Goal: Transaction & Acquisition: Book appointment/travel/reservation

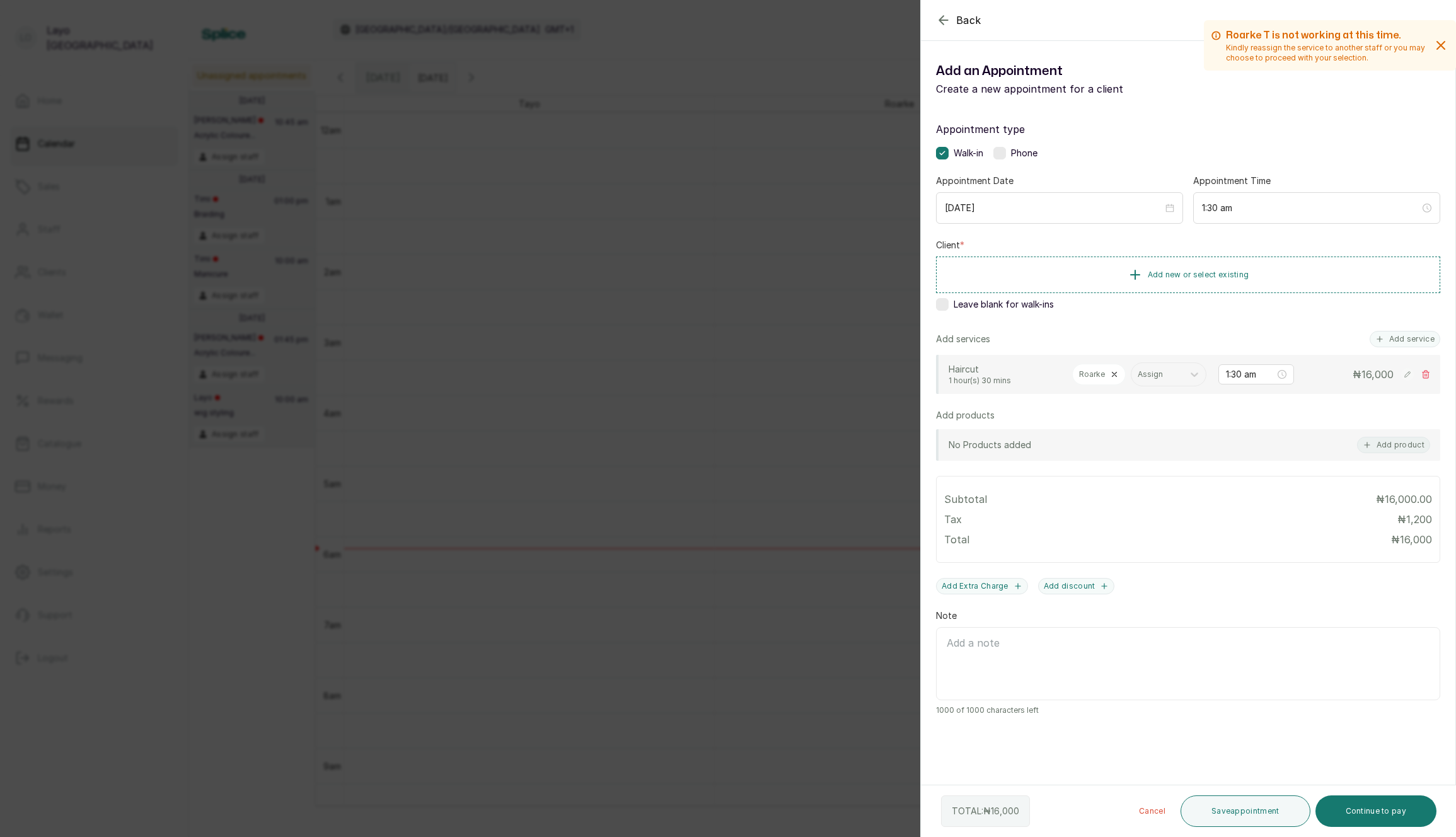
click at [254, 509] on div "Back Add Appointment Add an Appointment Create a new appointment for a client R…" at bounding box center [728, 418] width 1456 height 837
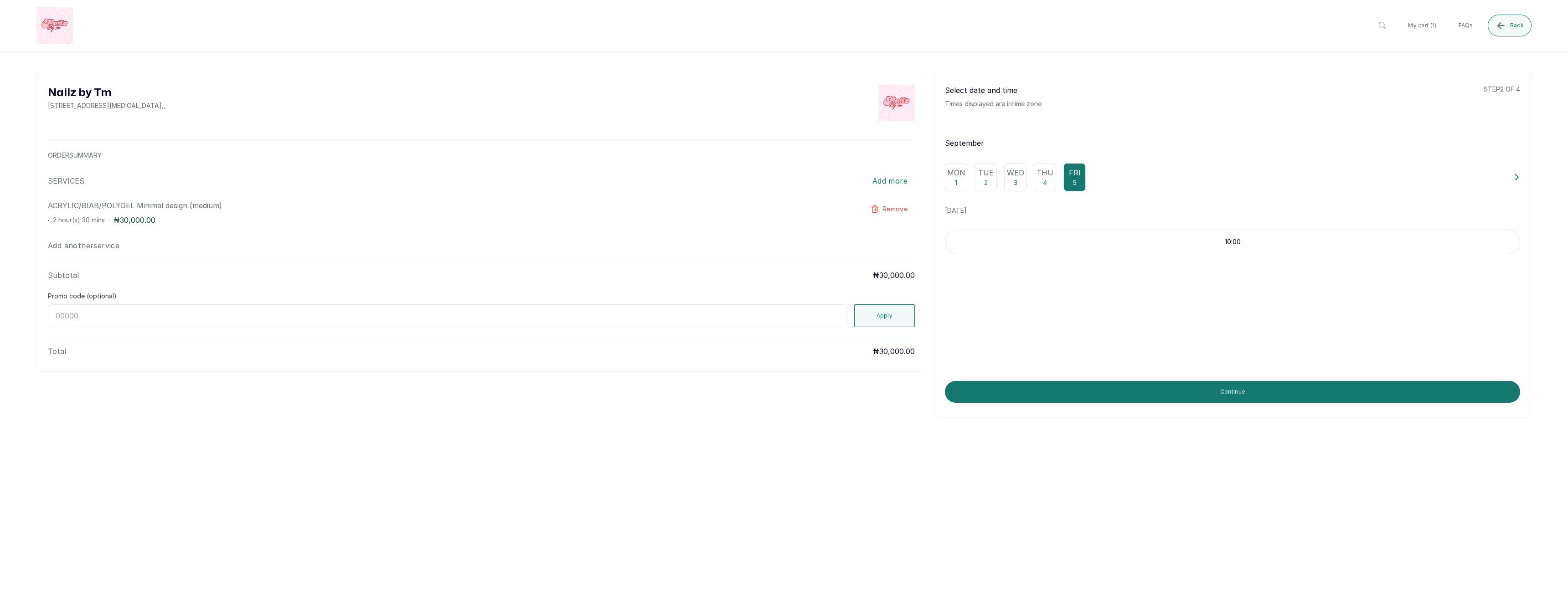
click at [1043, 172] on p "Thu" at bounding box center [1045, 172] width 17 height 11
click at [1009, 176] on p "Wed" at bounding box center [1015, 172] width 17 height 11
click at [988, 182] on div "Tue 2" at bounding box center [985, 177] width 23 height 28
click at [960, 182] on div "Mon 1" at bounding box center [956, 177] width 23 height 28
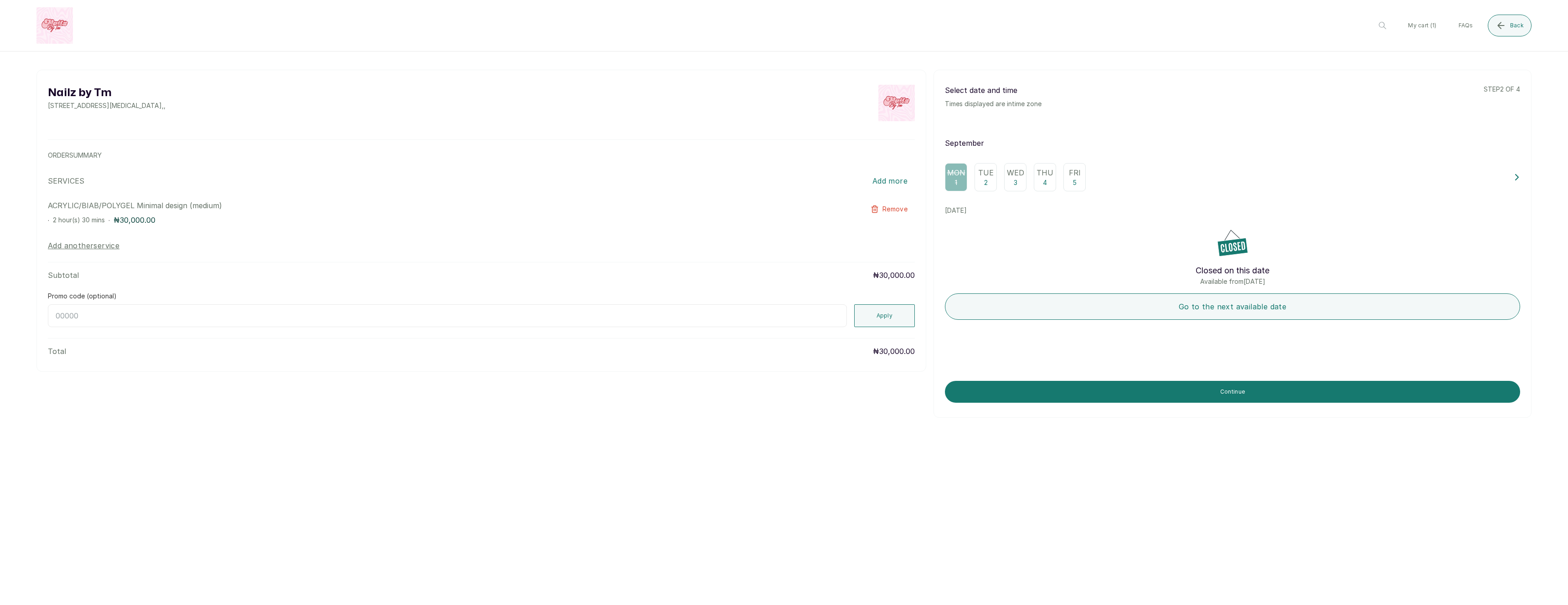
click at [996, 180] on div "Tue 2" at bounding box center [985, 177] width 23 height 28
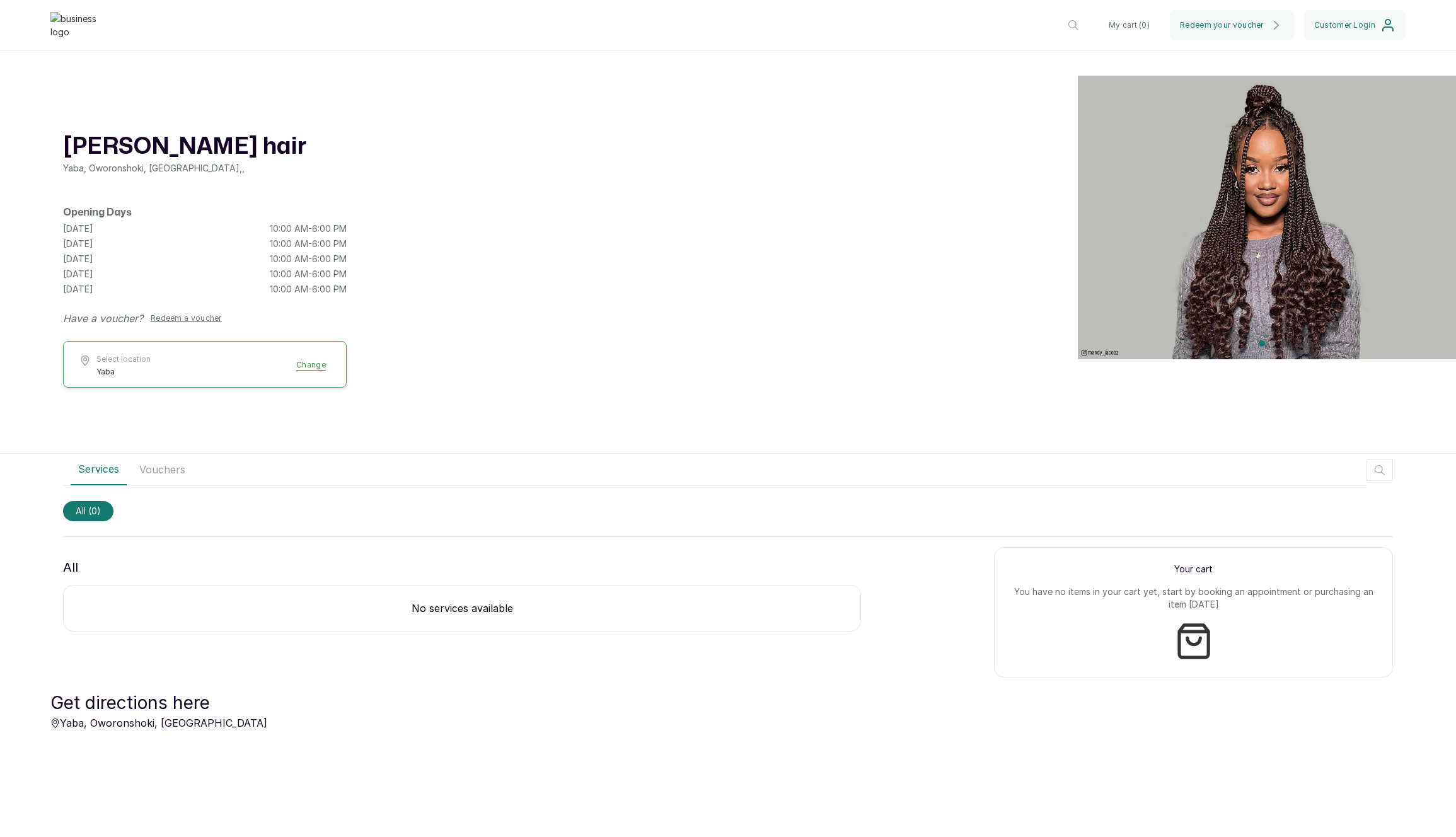
click at [649, 226] on div "[PERSON_NAME] hair Yaba, Oworonshoki, [GEOGRAPHIC_DATA] , , Opening Days [DATE]…" at bounding box center [728, 264] width 1456 height 378
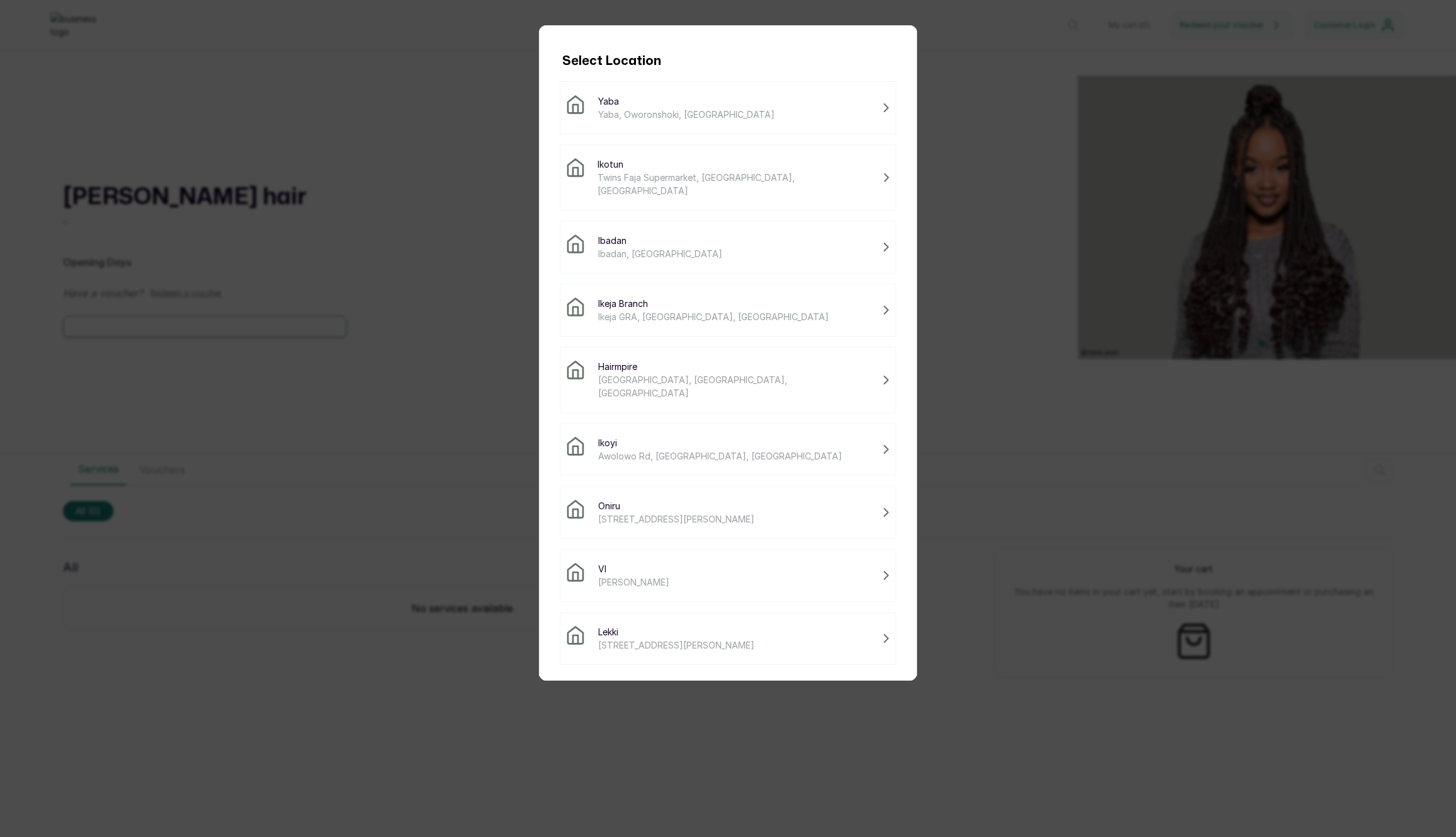
click at [684, 174] on span "Twins Faja Supermarket, Ikotun - Idimu Road, Lagos, Nigeria" at bounding box center [737, 184] width 280 height 27
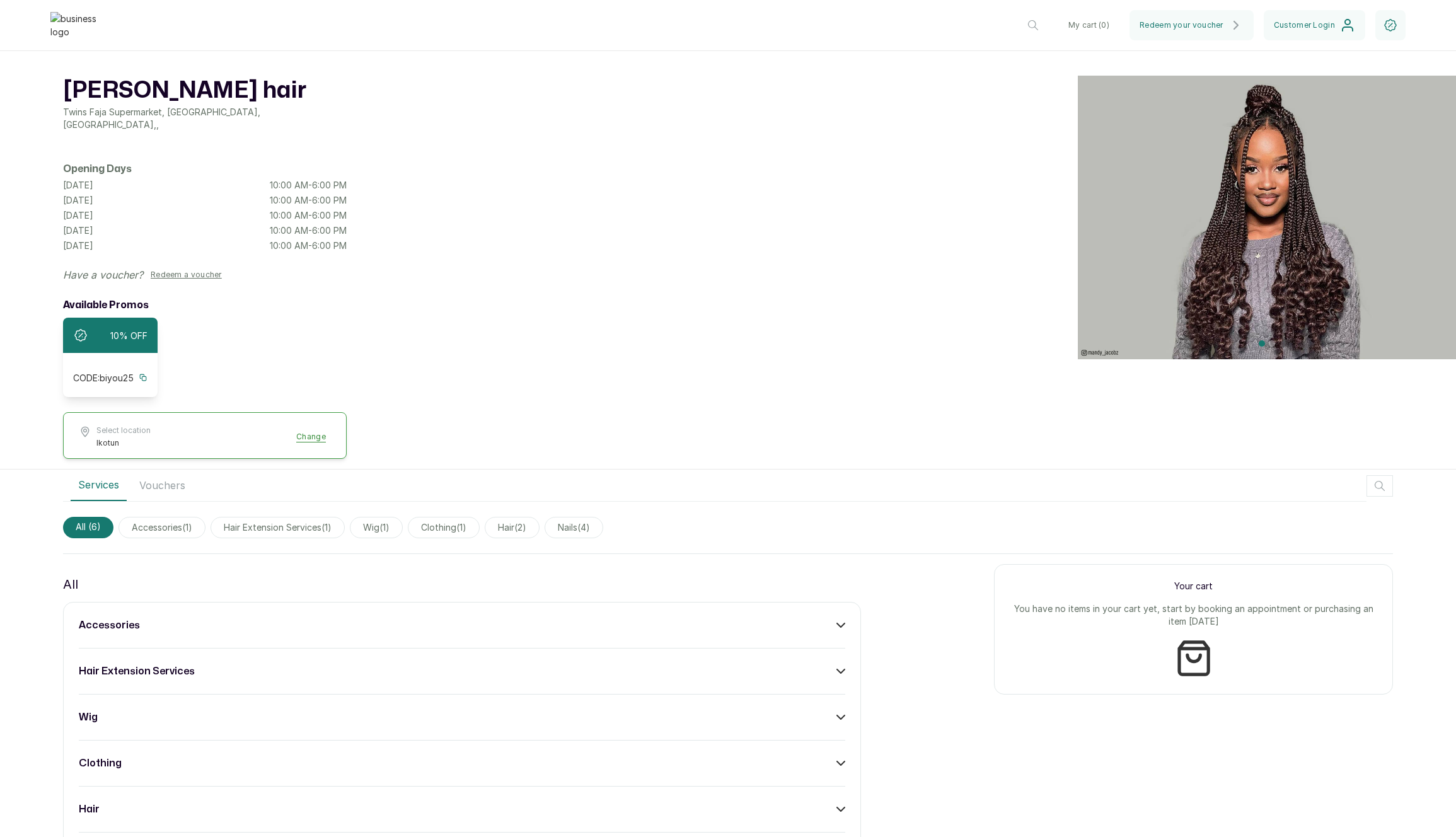
click at [639, 618] on div "accessories" at bounding box center [461, 625] width 767 height 15
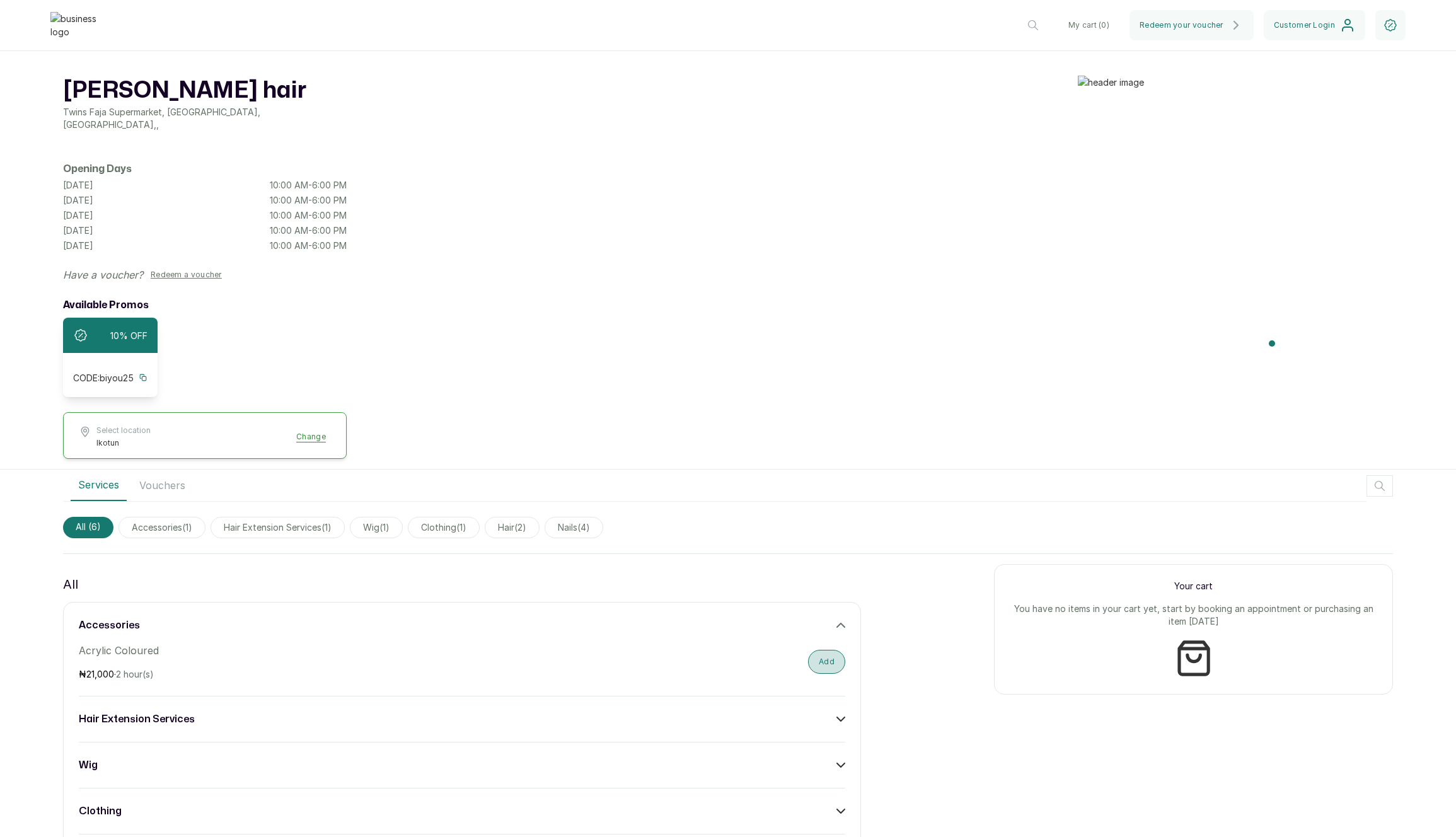
click at [814, 652] on button "Add" at bounding box center [826, 662] width 37 height 24
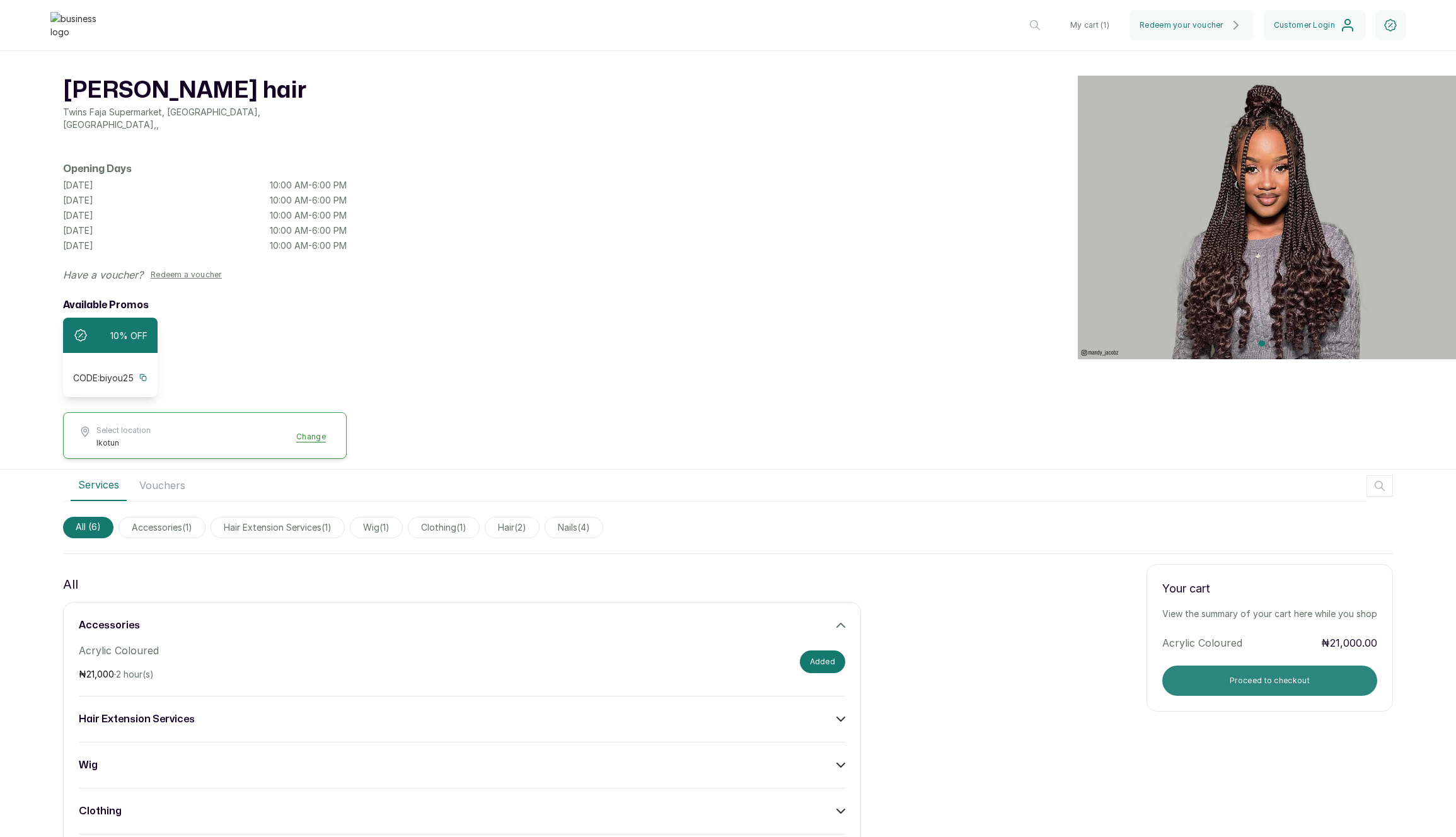
click at [1198, 672] on button "Proceed to checkout" at bounding box center [1269, 681] width 215 height 30
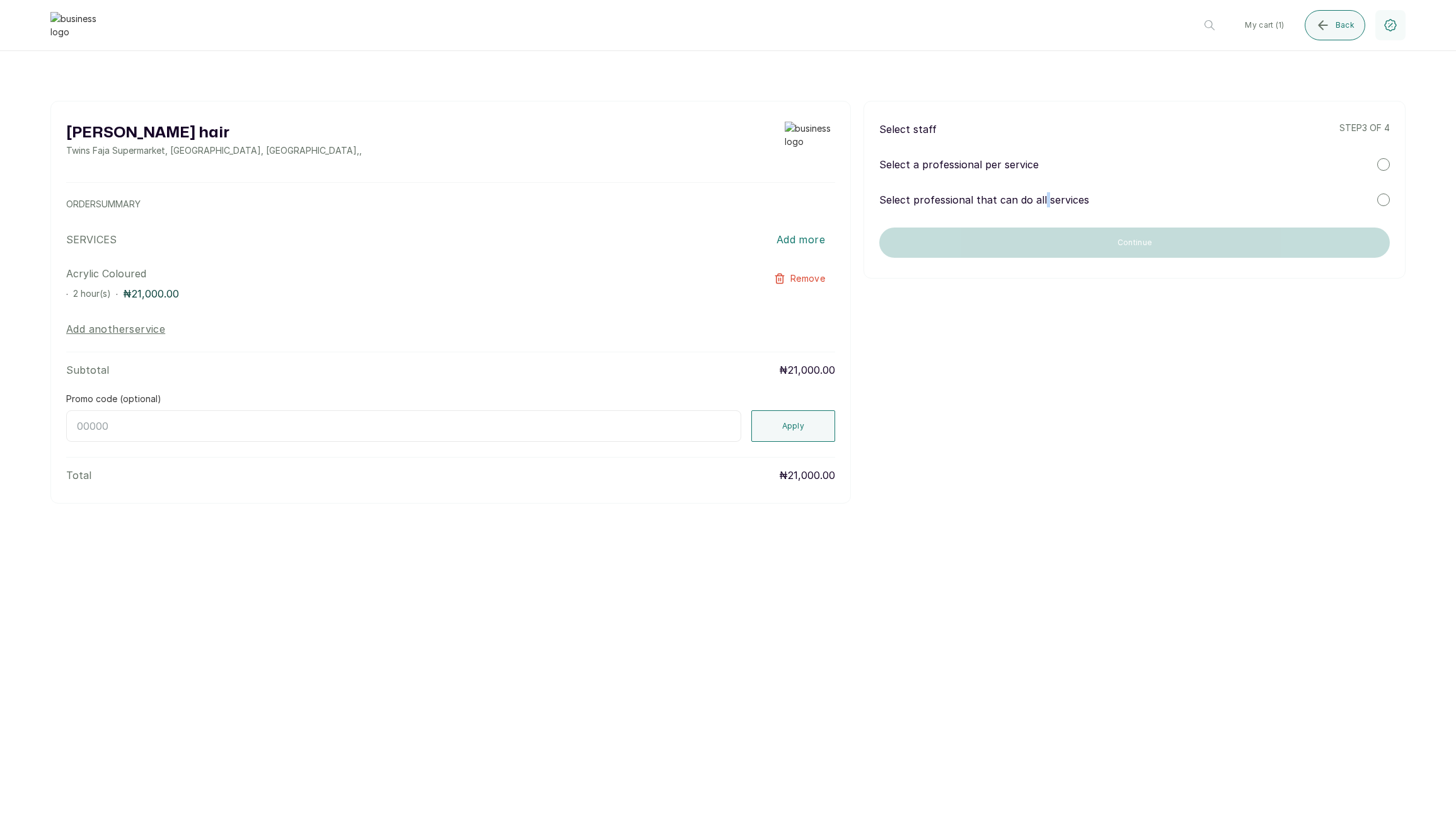
click at [1042, 195] on p "Select professional that can do all services" at bounding box center [984, 199] width 210 height 15
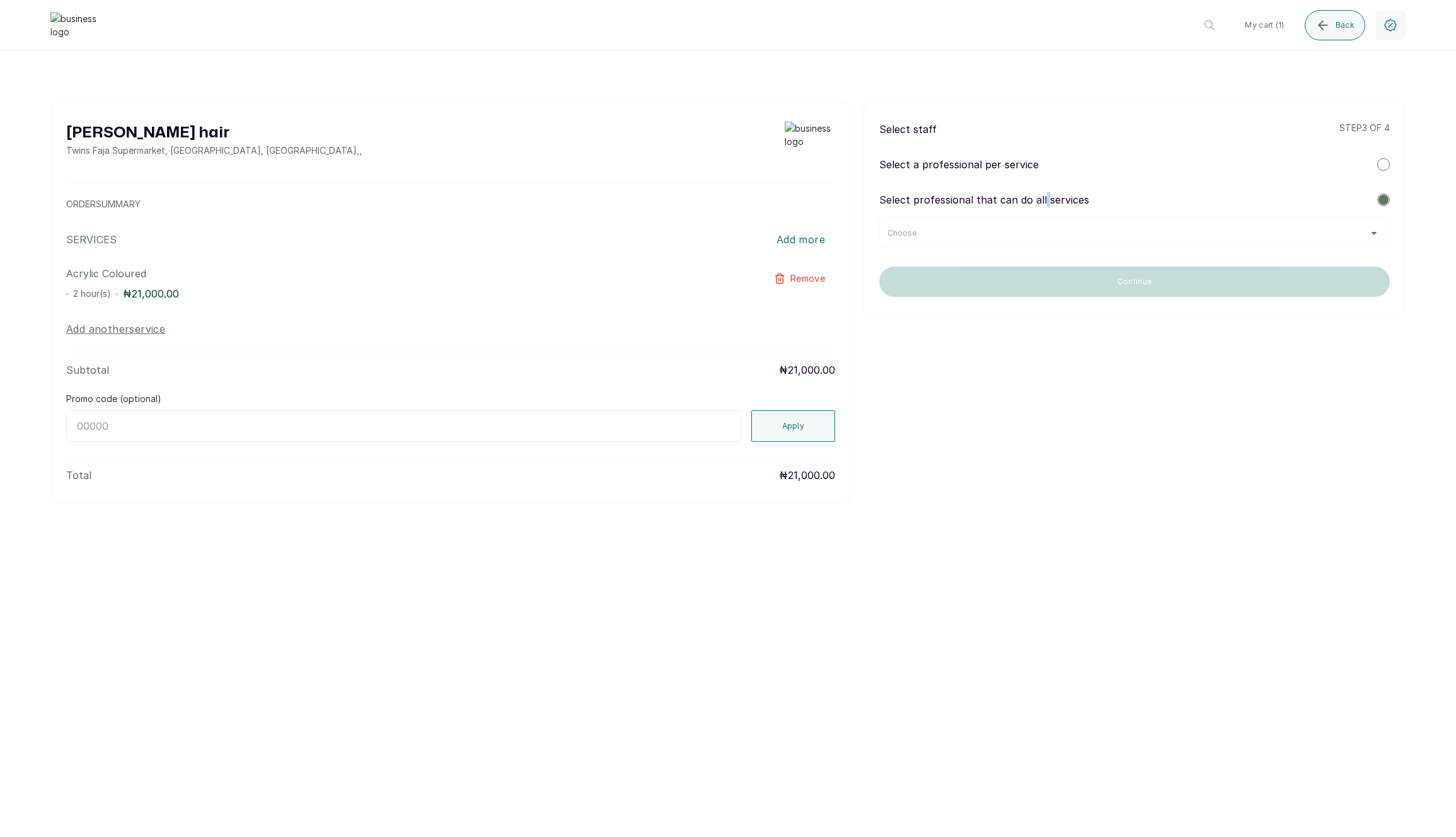
click at [1022, 231] on div "Choose" at bounding box center [1135, 232] width 494 height 10
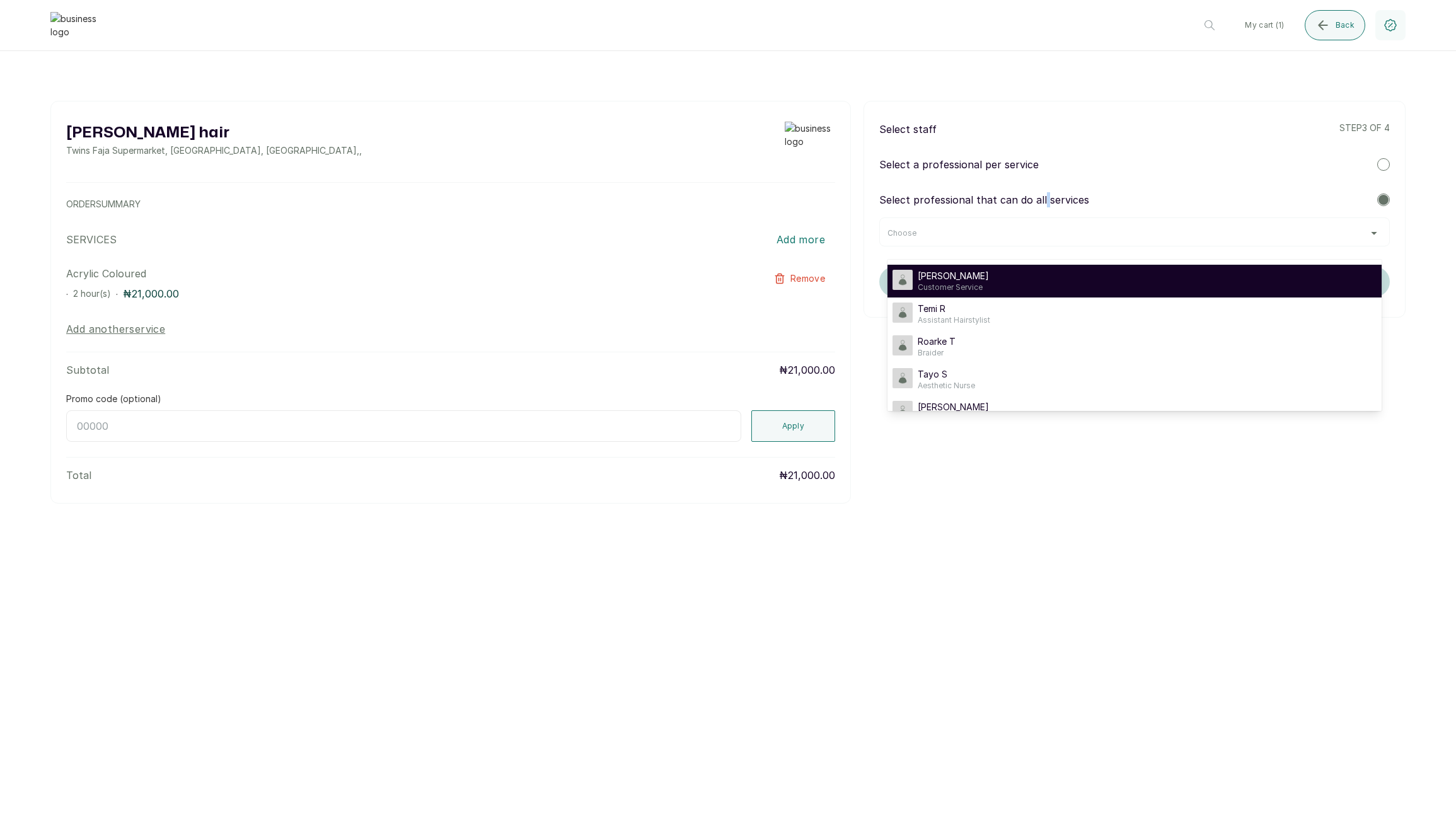
click at [1005, 287] on div "Timi Shoberu Customer Service" at bounding box center [1135, 280] width 484 height 22
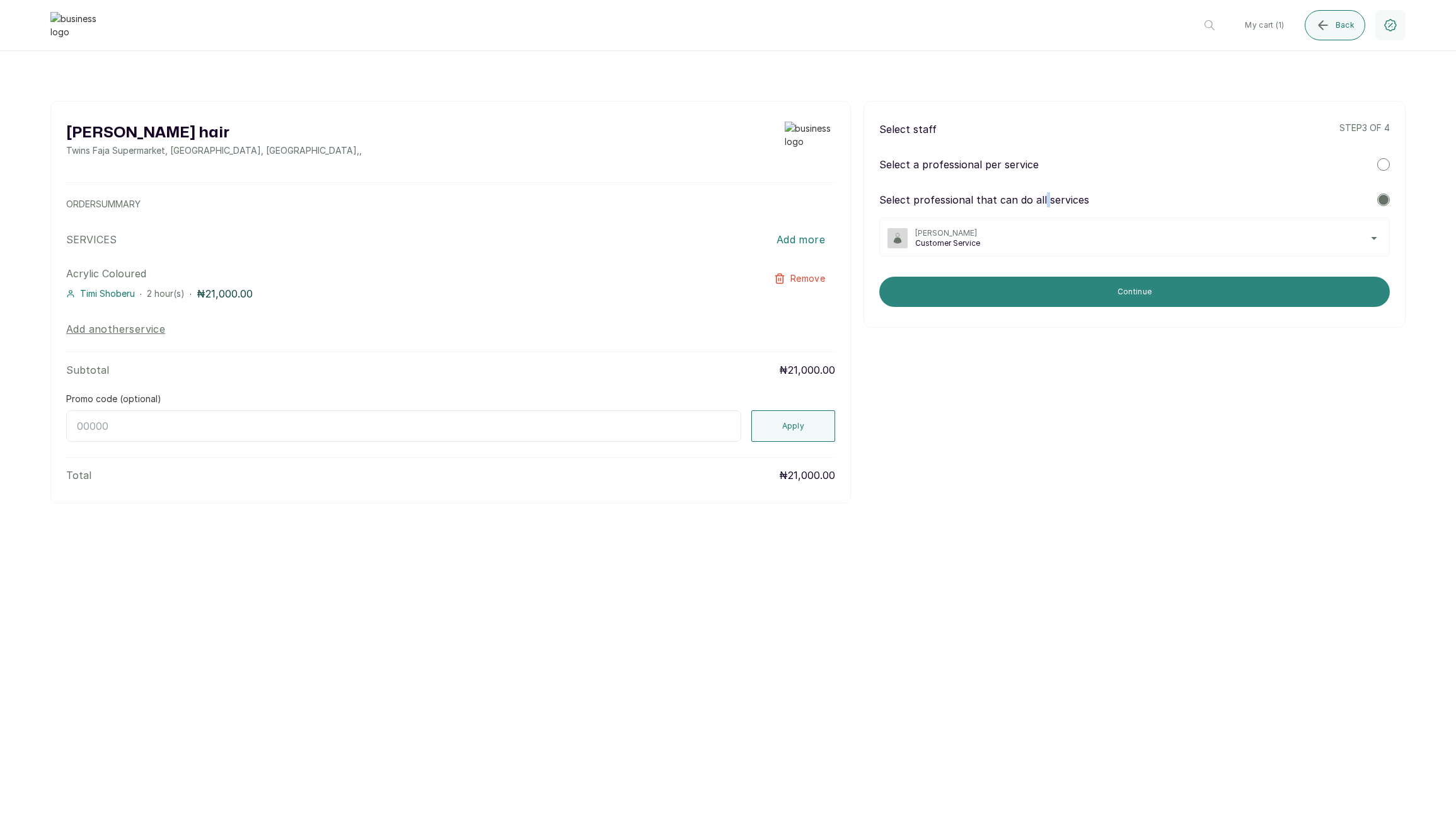
click at [1038, 290] on button "Continue" at bounding box center [1134, 292] width 510 height 30
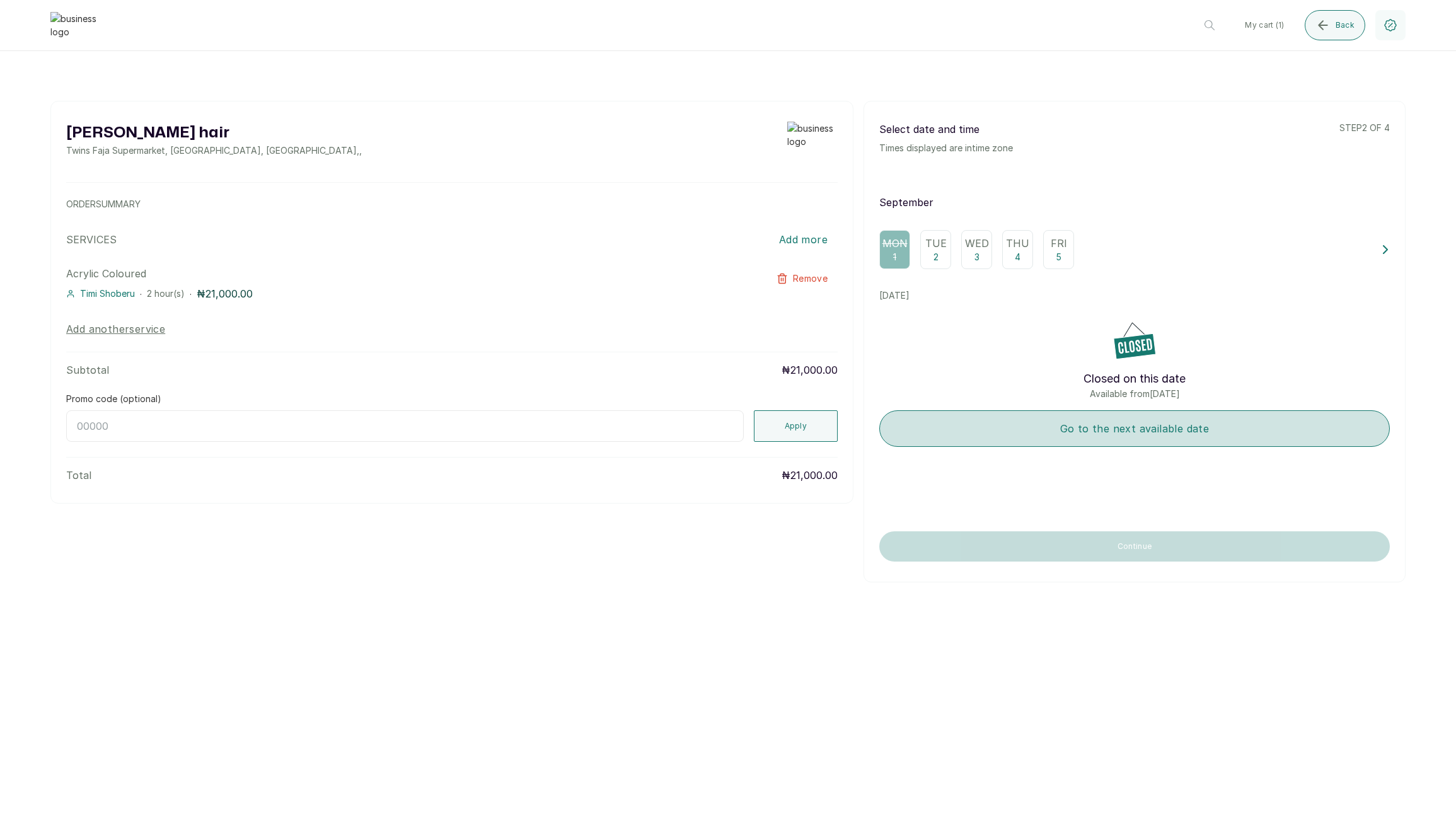
click at [1031, 443] on button "Go to the next available date" at bounding box center [1134, 428] width 510 height 37
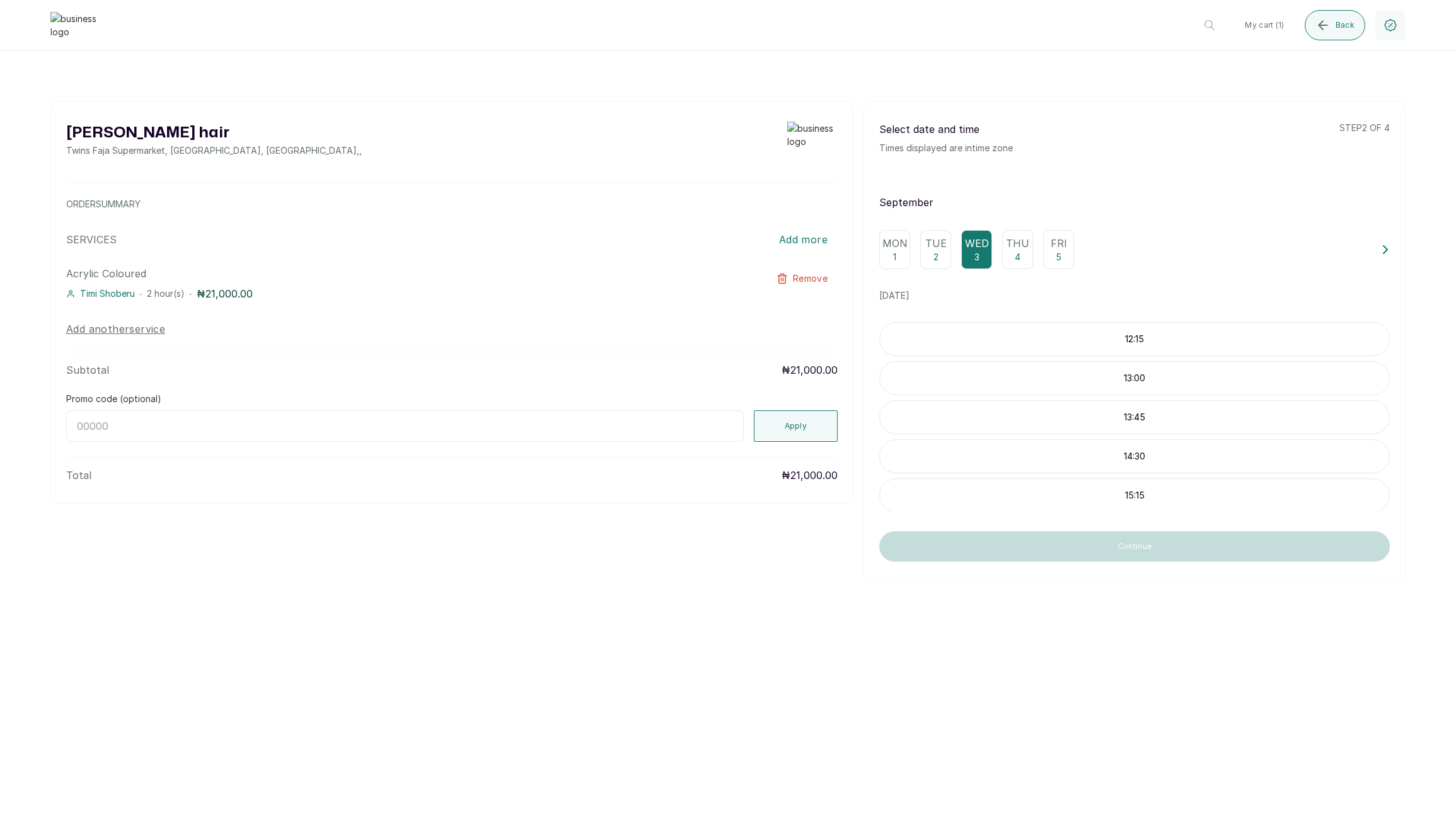
click at [1107, 337] on p "12:15" at bounding box center [1135, 339] width 509 height 12
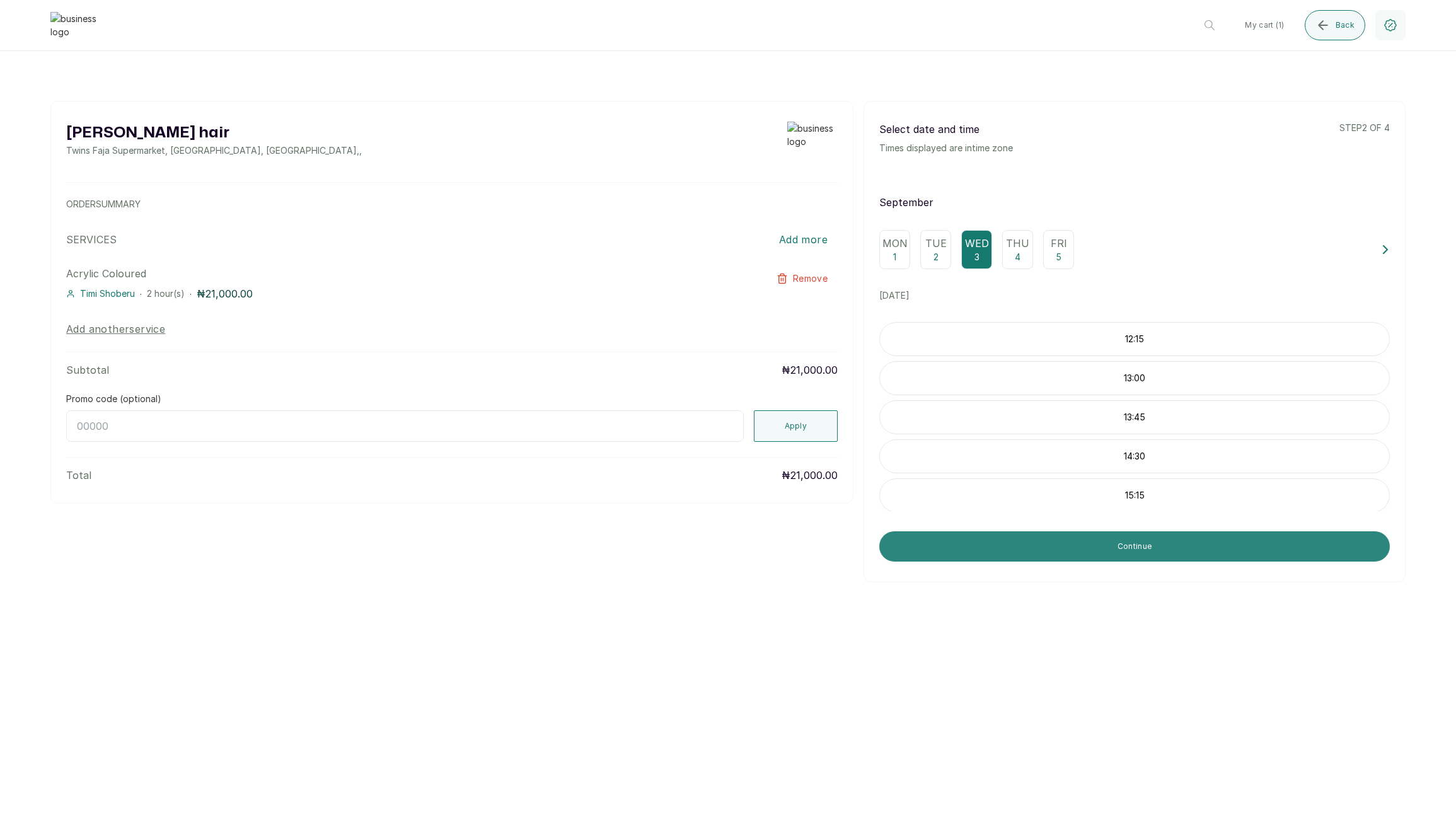
click at [1082, 547] on button "Continue" at bounding box center [1134, 547] width 510 height 30
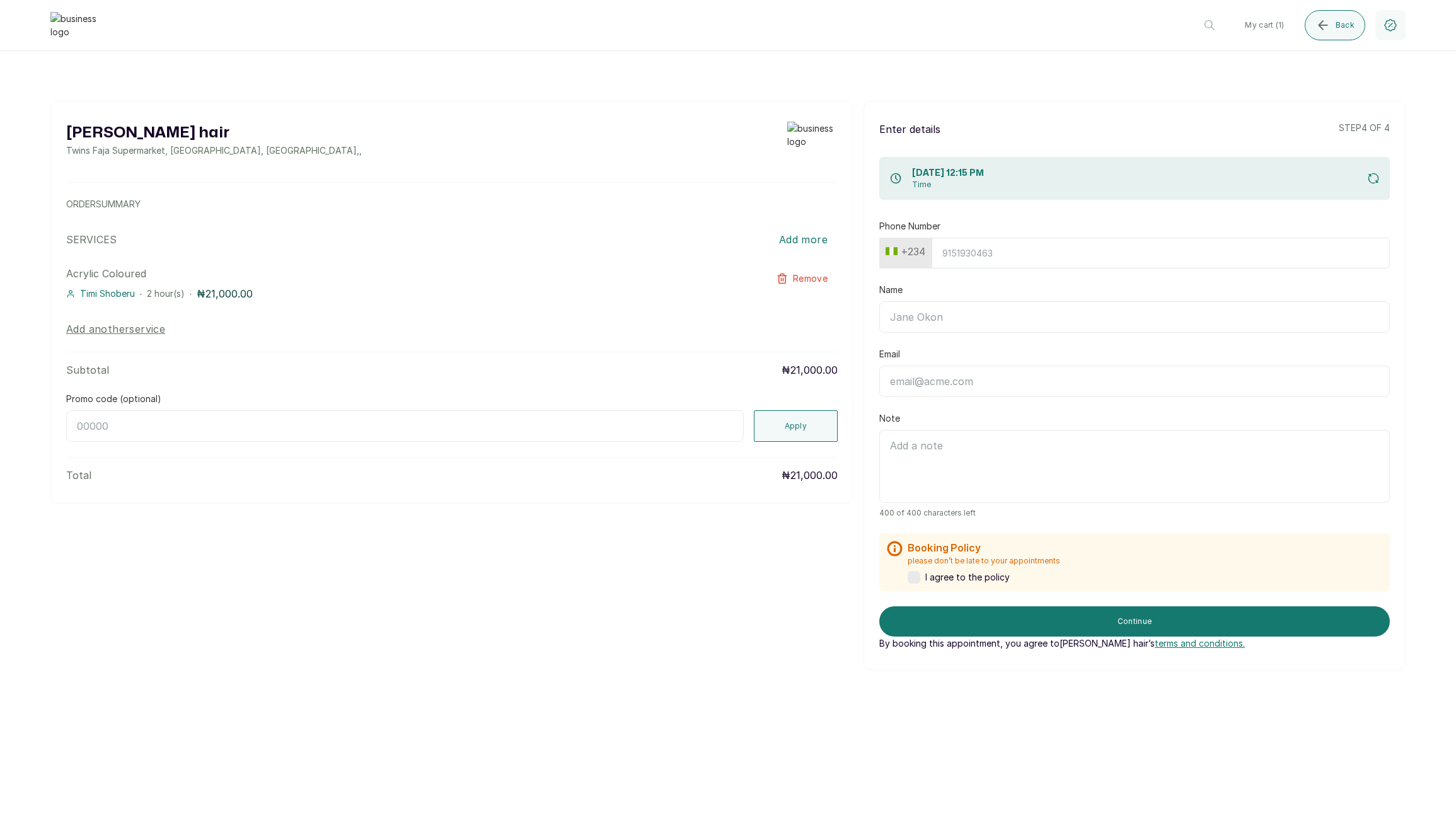
click at [920, 251] on button "+234" at bounding box center [906, 251] width 50 height 20
type input "ghana"
click at [980, 310] on span "+233" at bounding box center [990, 310] width 20 height 15
click at [985, 241] on input "Phone Number" at bounding box center [1160, 253] width 459 height 31
type input "242510831"
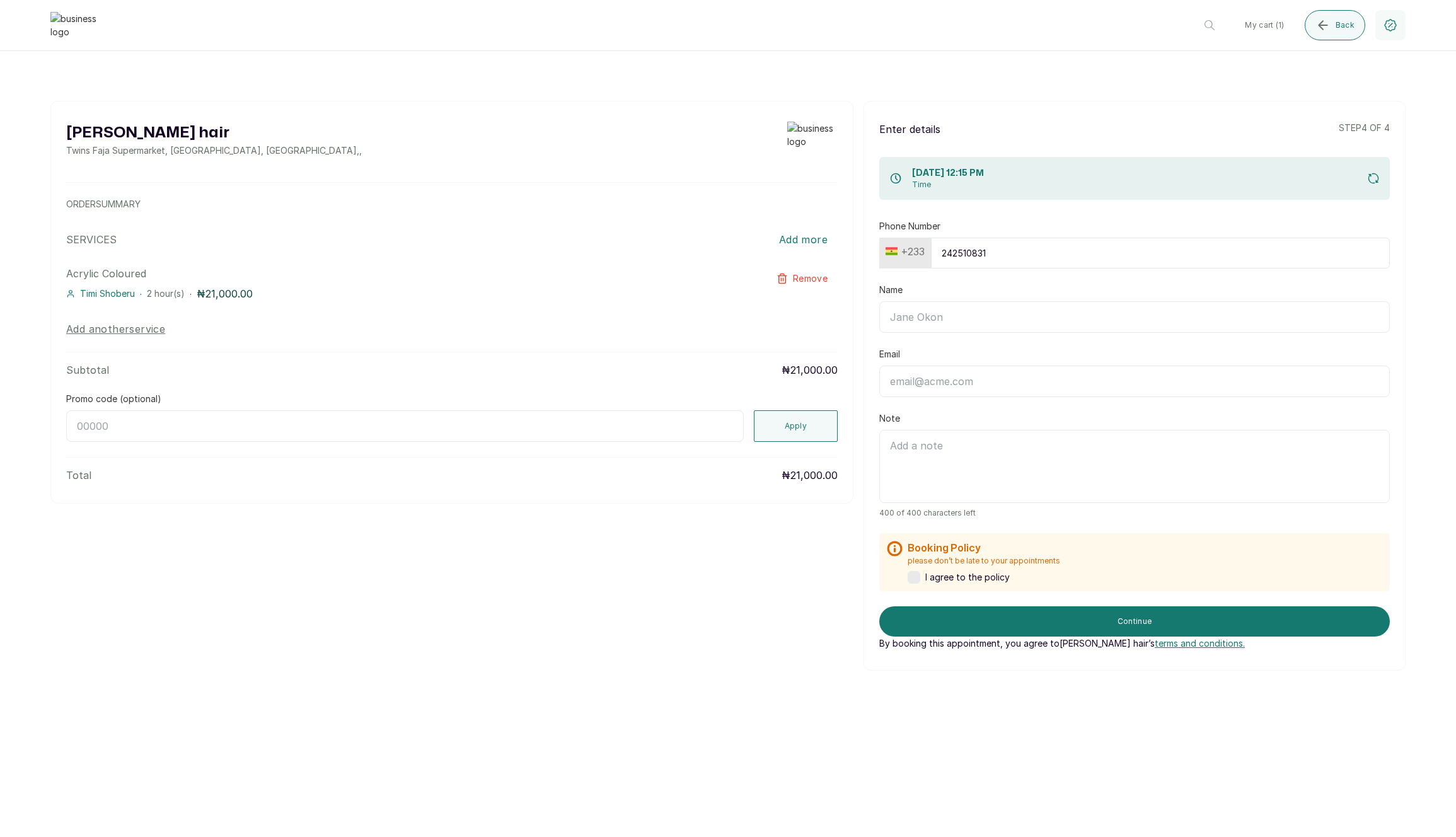
type input "Edem Kumodzi"
type input "edem@kumodzi.com"
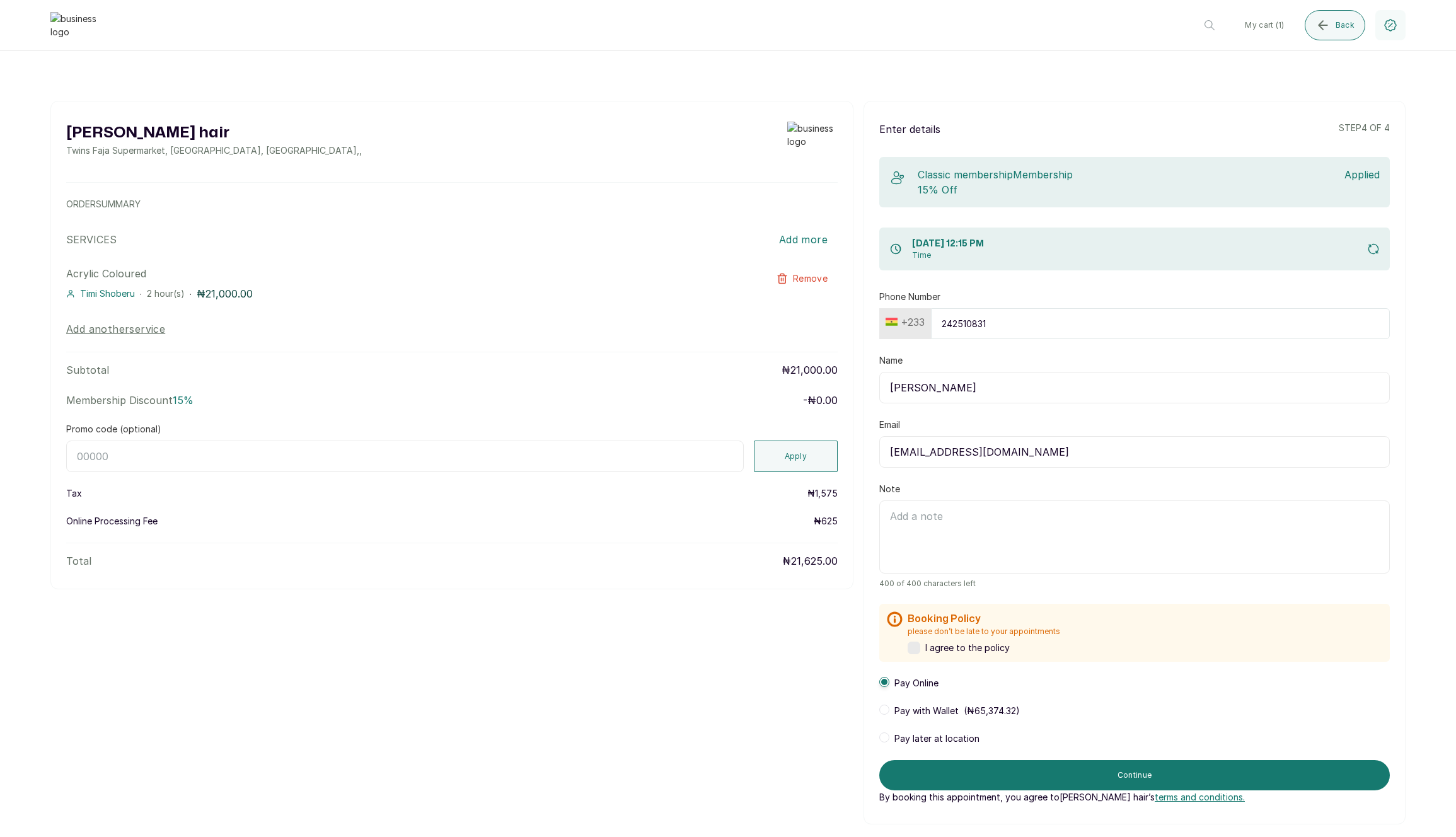
scroll to position [94, 0]
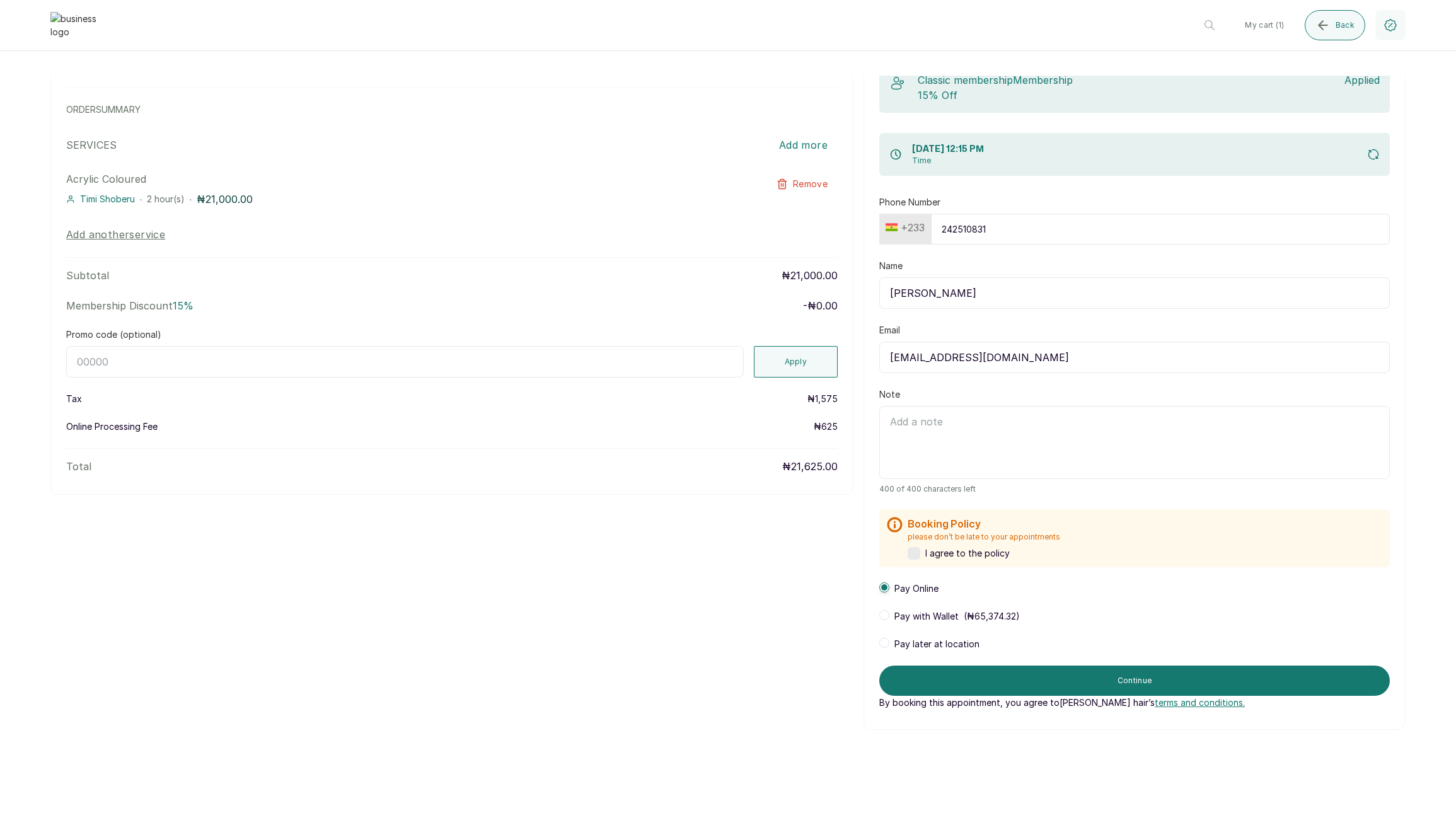
click at [565, 363] on input "Promo code (optional)" at bounding box center [404, 362] width 678 height 31
type input "RETURN"
click at [786, 362] on button "Apply" at bounding box center [796, 362] width 85 height 31
click at [821, 416] on span "572.5" at bounding box center [826, 417] width 24 height 11
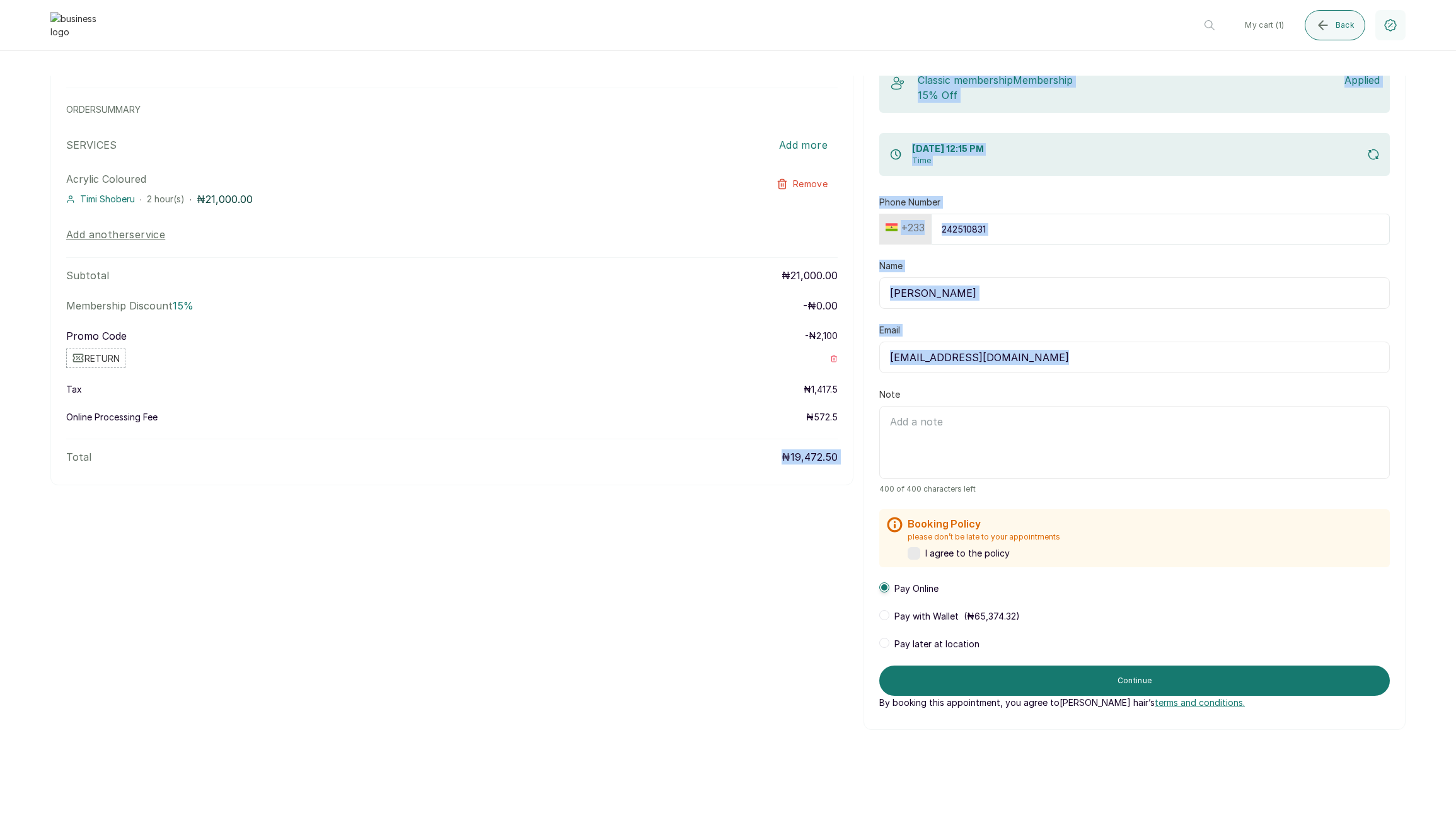
drag, startPoint x: 774, startPoint y: 460, endPoint x: 862, endPoint y: 454, distance: 88.2
click at [862, 454] on div "Layos hair Twins Faja Supermarket, Ikotun - Idimu Road, Lagos, Nigeria , , ORDE…" at bounding box center [728, 368] width 1355 height 724
click at [832, 459] on p "₦19,472.50" at bounding box center [809, 457] width 56 height 15
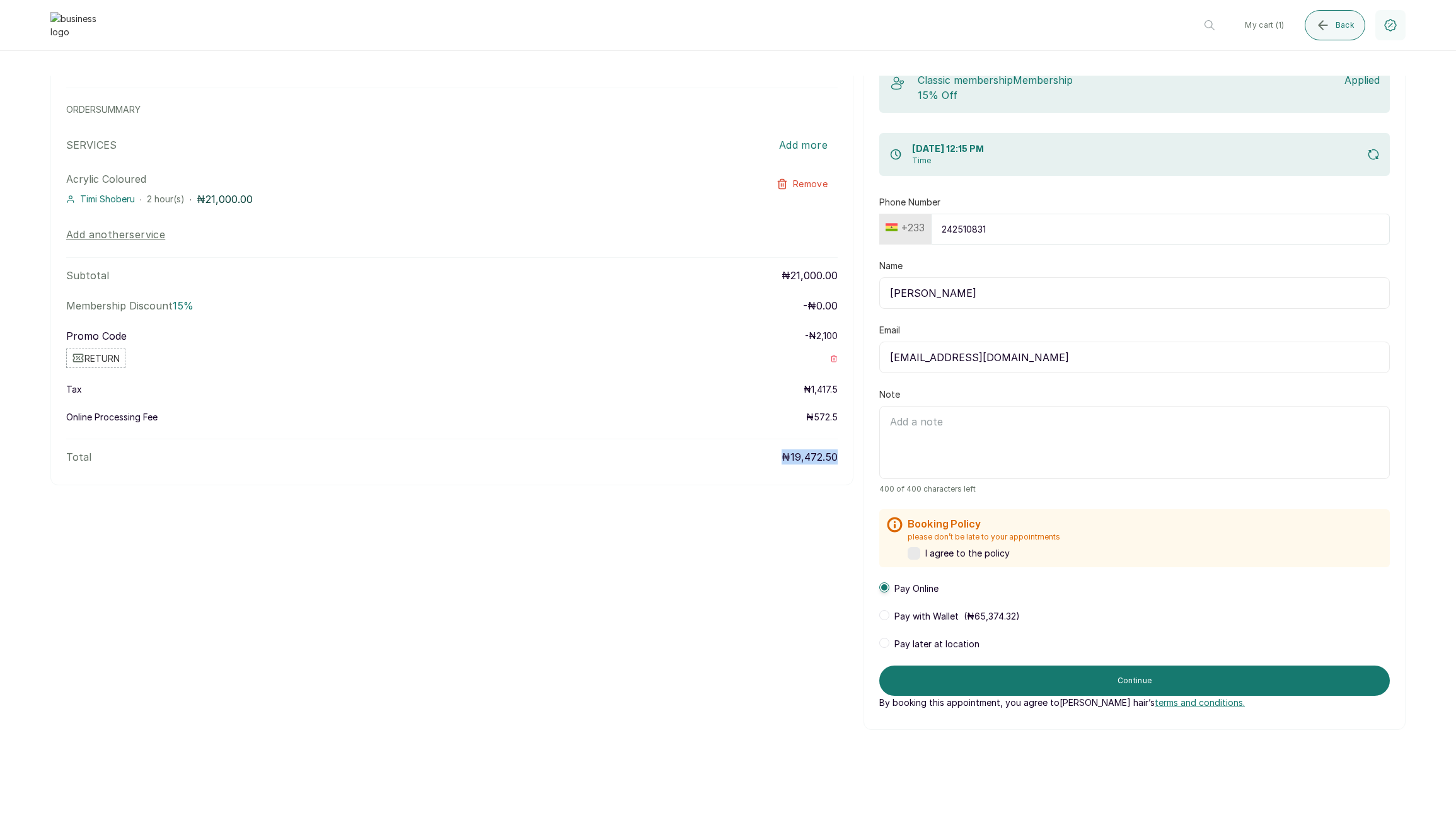
drag, startPoint x: 836, startPoint y: 456, endPoint x: 773, endPoint y: 458, distance: 63.0
click at [773, 458] on div "Total ₦19,472.50" at bounding box center [451, 451] width 771 height 26
click at [899, 642] on span "Pay later at location" at bounding box center [937, 644] width 85 height 12
click at [919, 590] on span "Pay Online" at bounding box center [916, 589] width 45 height 12
click at [889, 651] on form "Phone Number +233 242510831 Name Edem Kumodzi Email edem@kumodzi.com Note 400 o…" at bounding box center [1134, 452] width 510 height 513
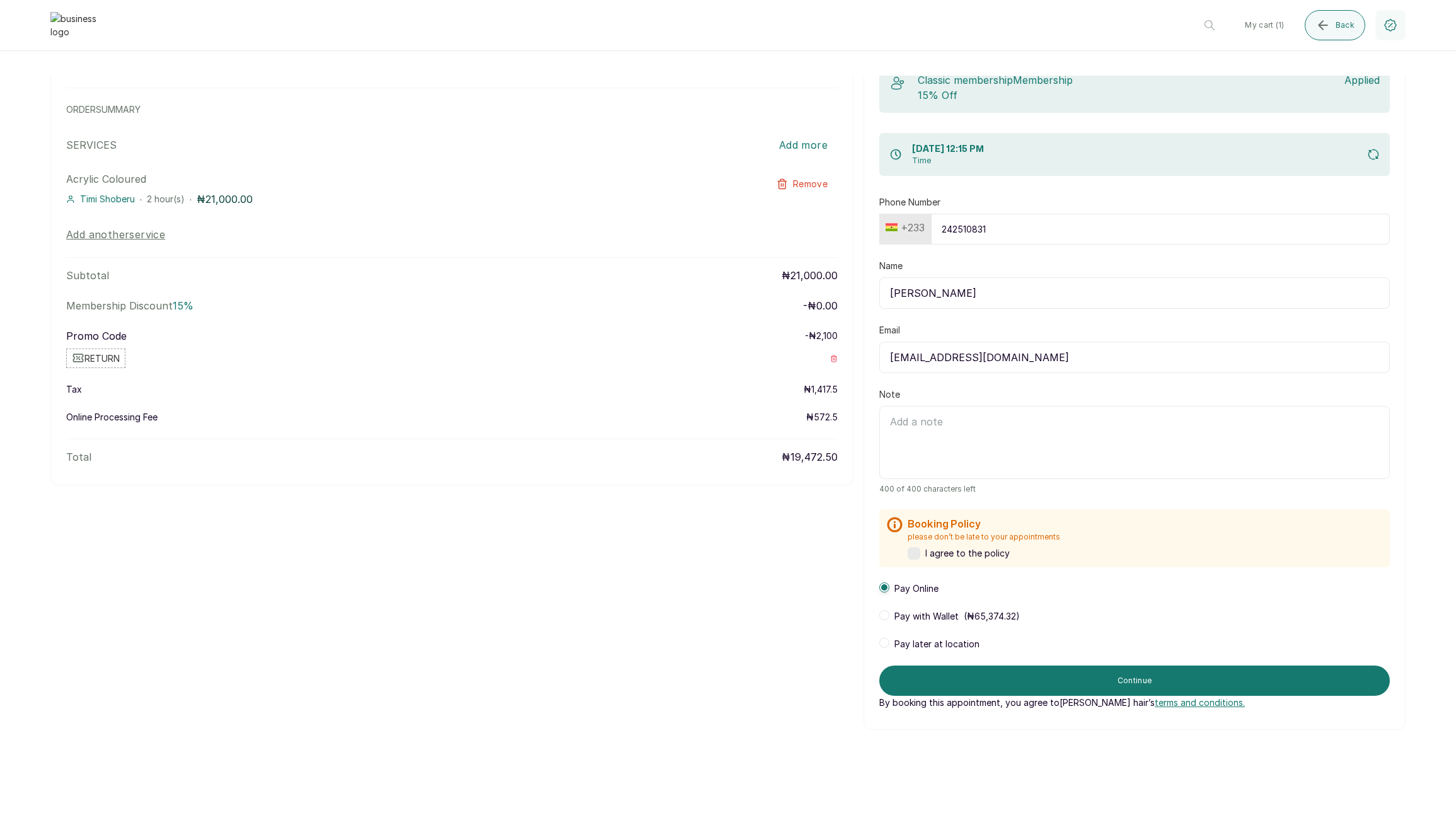
click at [907, 644] on span "Pay later at location" at bounding box center [937, 644] width 85 height 12
click at [915, 590] on span "Pay Online" at bounding box center [916, 589] width 45 height 12
click at [901, 636] on div "Pay Online Pay with Wallet ( ₦65,374.32 ) Pay later at location" at bounding box center [1134, 616] width 510 height 68
click at [899, 642] on span "Pay later at location" at bounding box center [937, 644] width 85 height 12
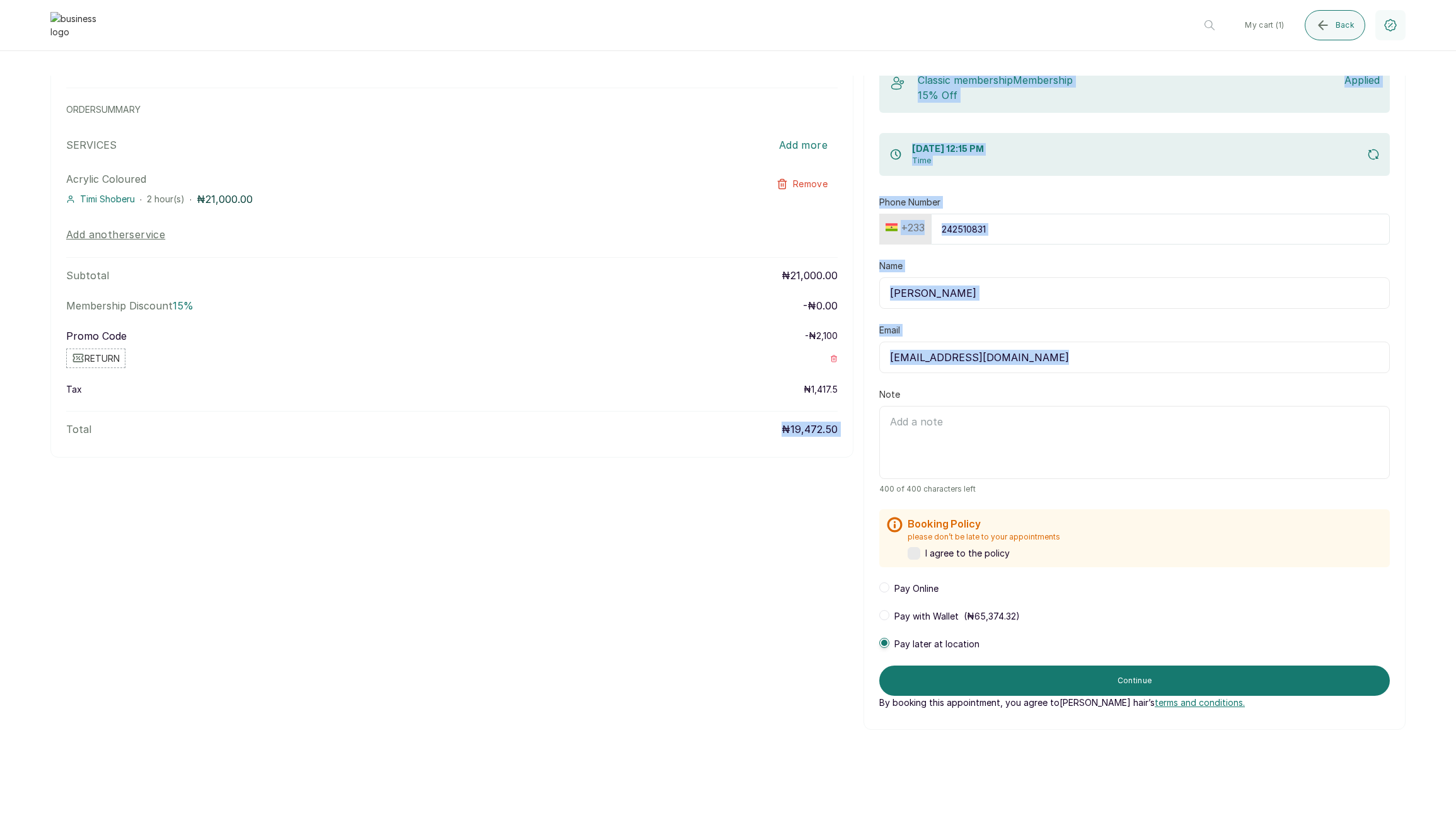
drag, startPoint x: 765, startPoint y: 427, endPoint x: 853, endPoint y: 436, distance: 88.5
click at [878, 437] on div "Layos hair Twins Faja Supermarket, Ikotun - Idimu Road, Lagos, Nigeria , , ORDE…" at bounding box center [728, 368] width 1355 height 724
click at [826, 436] on p "₦19,472.50" at bounding box center [809, 429] width 56 height 15
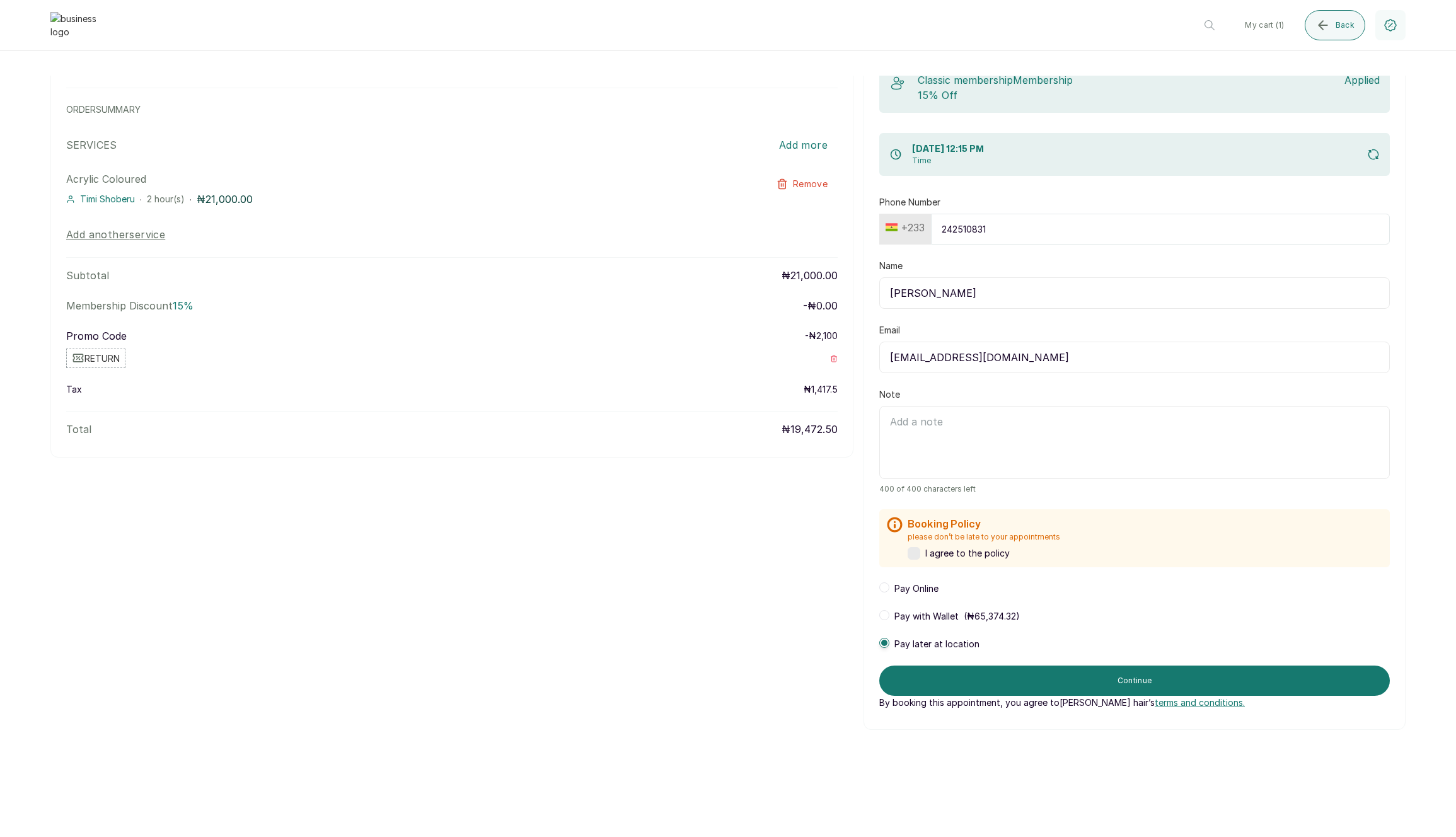
click at [918, 552] on label at bounding box center [914, 553] width 12 height 12
click at [888, 586] on span at bounding box center [883, 587] width 10 height 10
click at [891, 639] on div "Pay later at location" at bounding box center [929, 644] width 101 height 12
click at [899, 589] on span "Pay Online" at bounding box center [916, 589] width 45 height 12
click at [747, 518] on div "Layos hair Twins Faja Supermarket, Ikotun - Idimu Road, Lagos, Nigeria , , ORDE…" at bounding box center [728, 368] width 1355 height 724
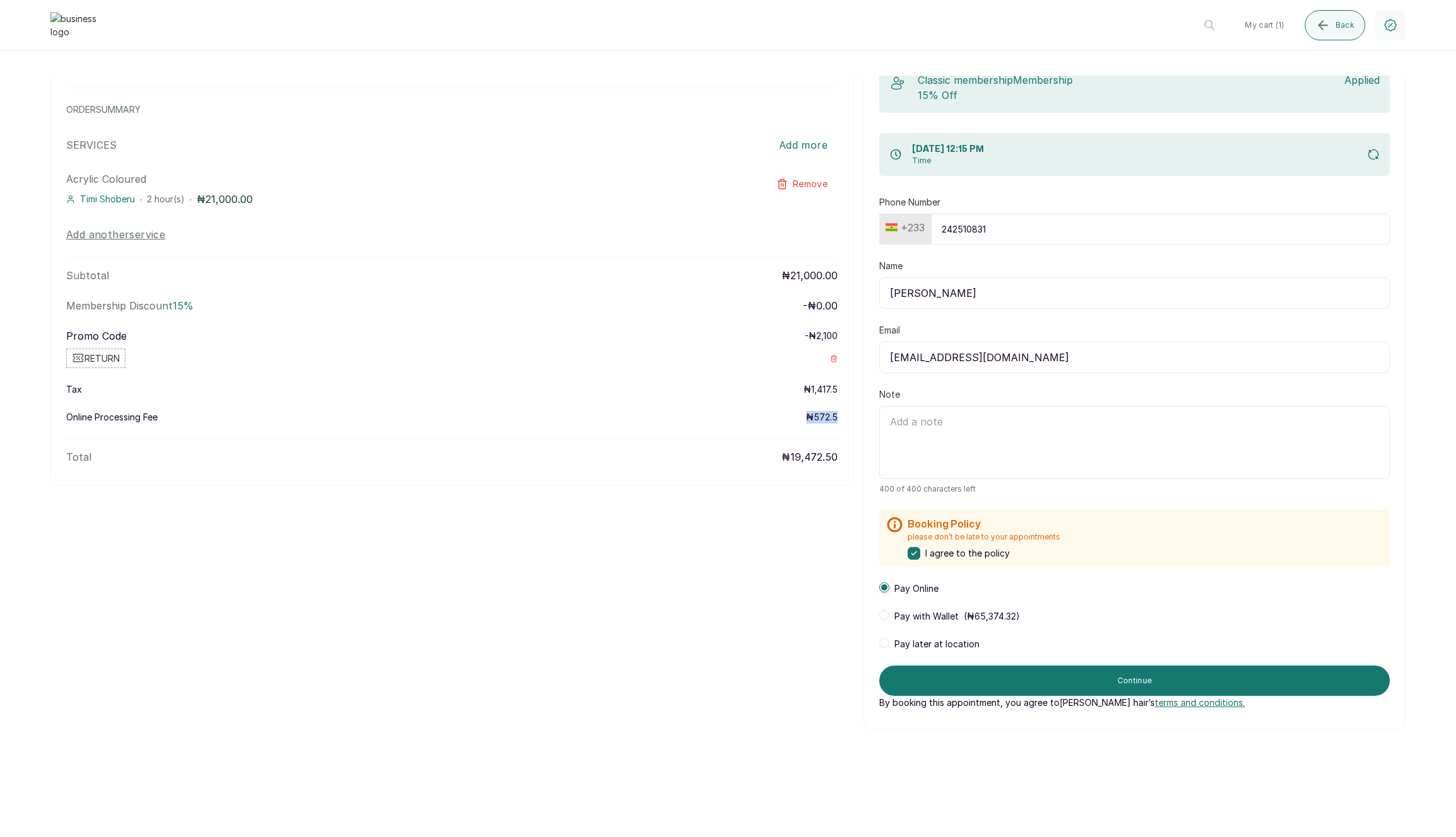
drag, startPoint x: 789, startPoint y: 418, endPoint x: 856, endPoint y: 418, distance: 67.0
click at [856, 417] on div "Layos hair Twins Faja Supermarket, Ikotun - Idimu Road, Lagos, Nigeria , , ORDE…" at bounding box center [728, 368] width 1355 height 724
drag, startPoint x: 777, startPoint y: 459, endPoint x: 842, endPoint y: 460, distance: 65.0
click at [839, 459] on div "Layos hair Twins Faja Supermarket, Ikotun - Idimu Road, Lagos, Nigeria , , ORDE…" at bounding box center [452, 246] width 803 height 479
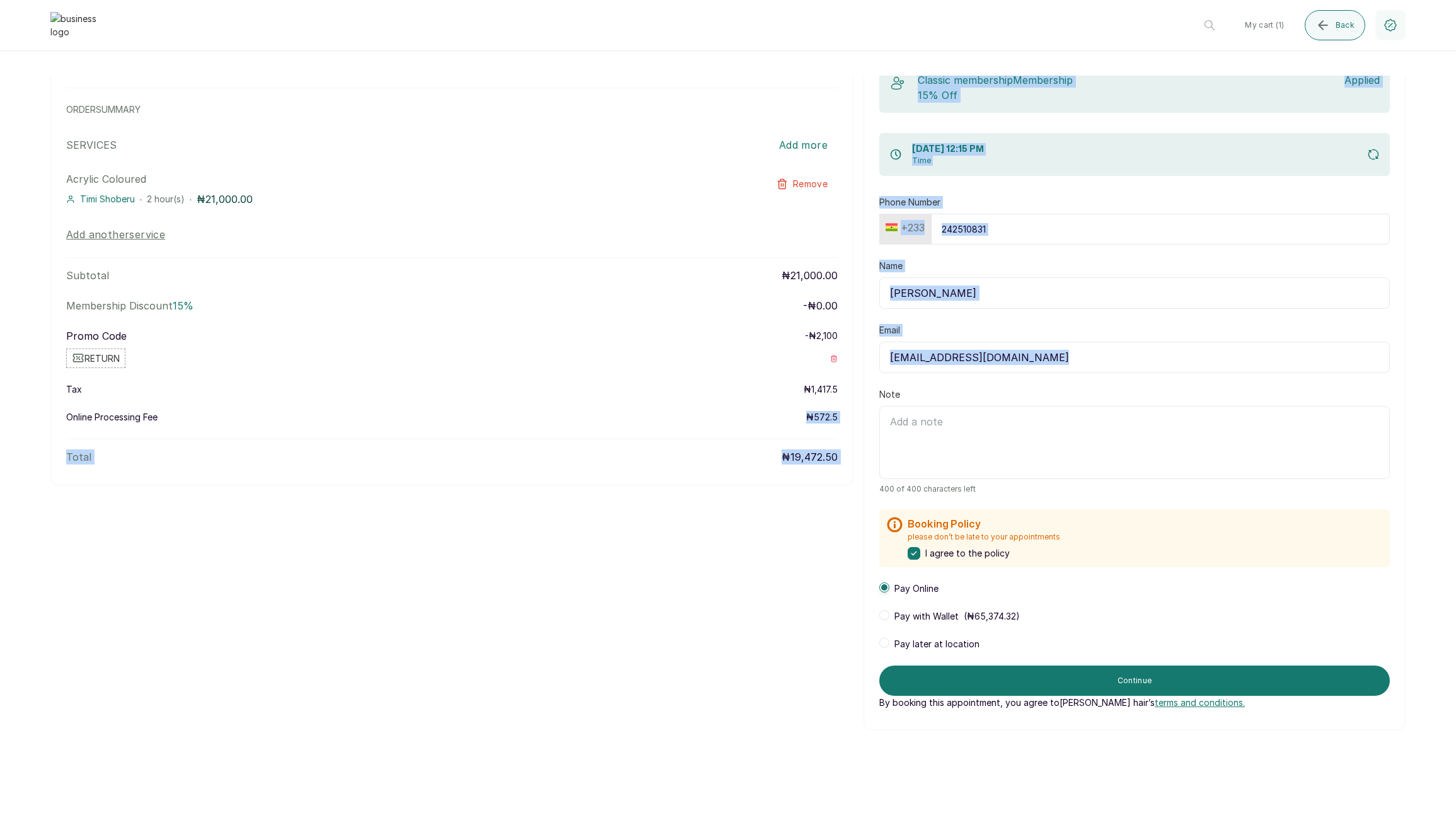
drag, startPoint x: 810, startPoint y: 418, endPoint x: 858, endPoint y: 415, distance: 48.1
click at [858, 415] on div "Layos hair Twins Faja Supermarket, Ikotun - Idimu Road, Lagos, Nigeria , , ORDE…" at bounding box center [728, 368] width 1355 height 724
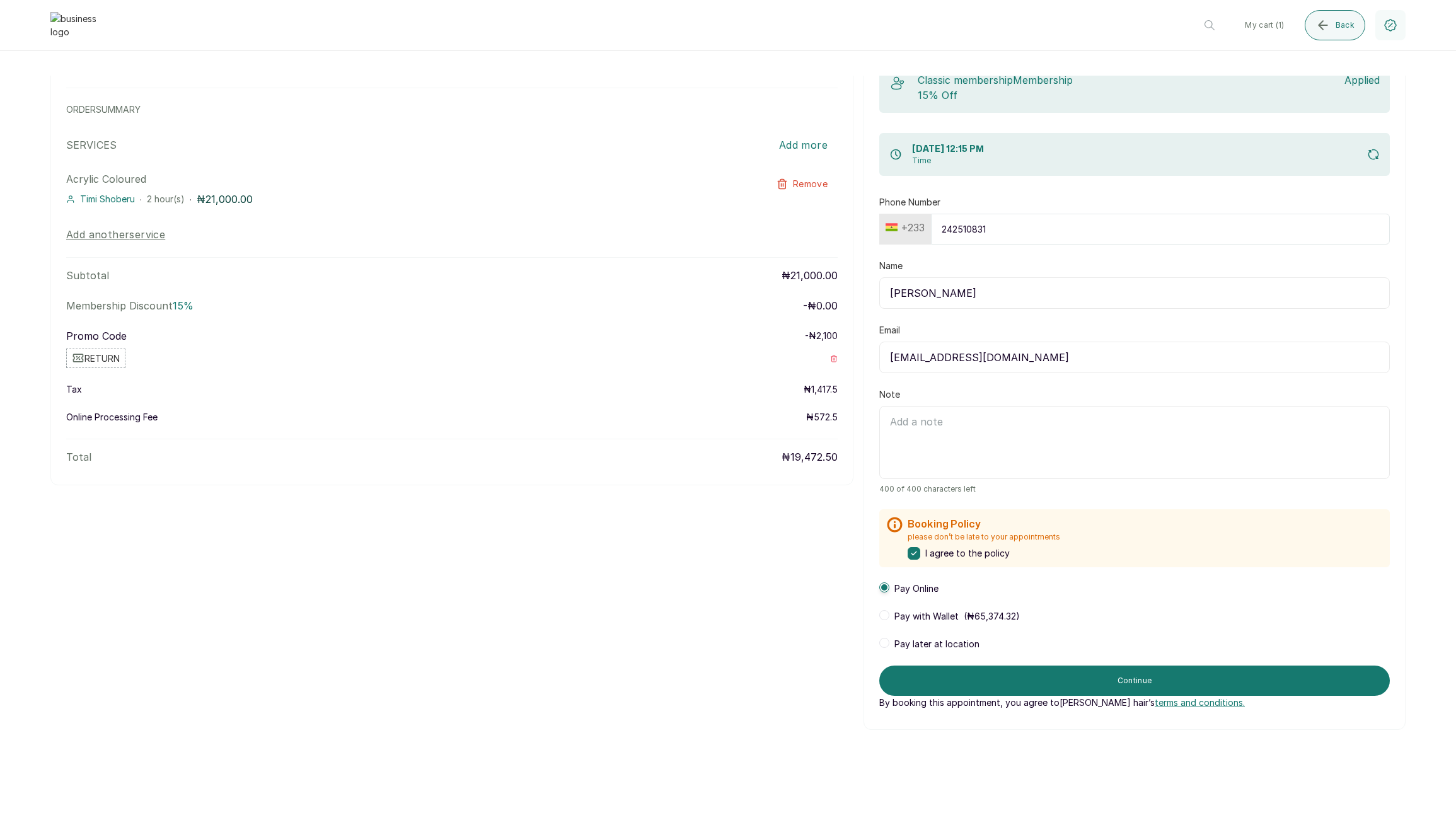
click at [902, 642] on span "Pay later at location" at bounding box center [937, 644] width 85 height 12
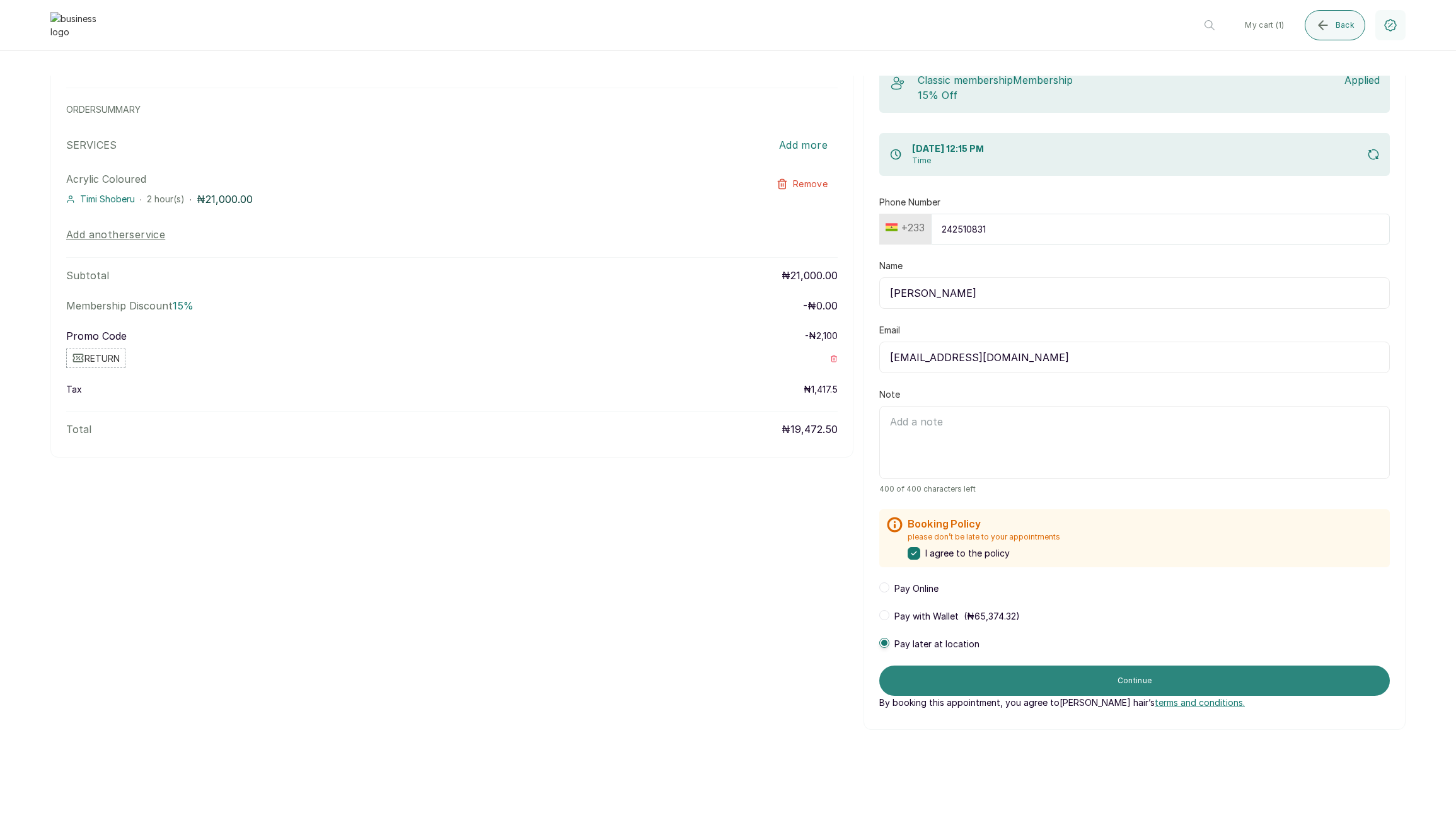
click at [1030, 681] on button "Continue" at bounding box center [1134, 681] width 510 height 30
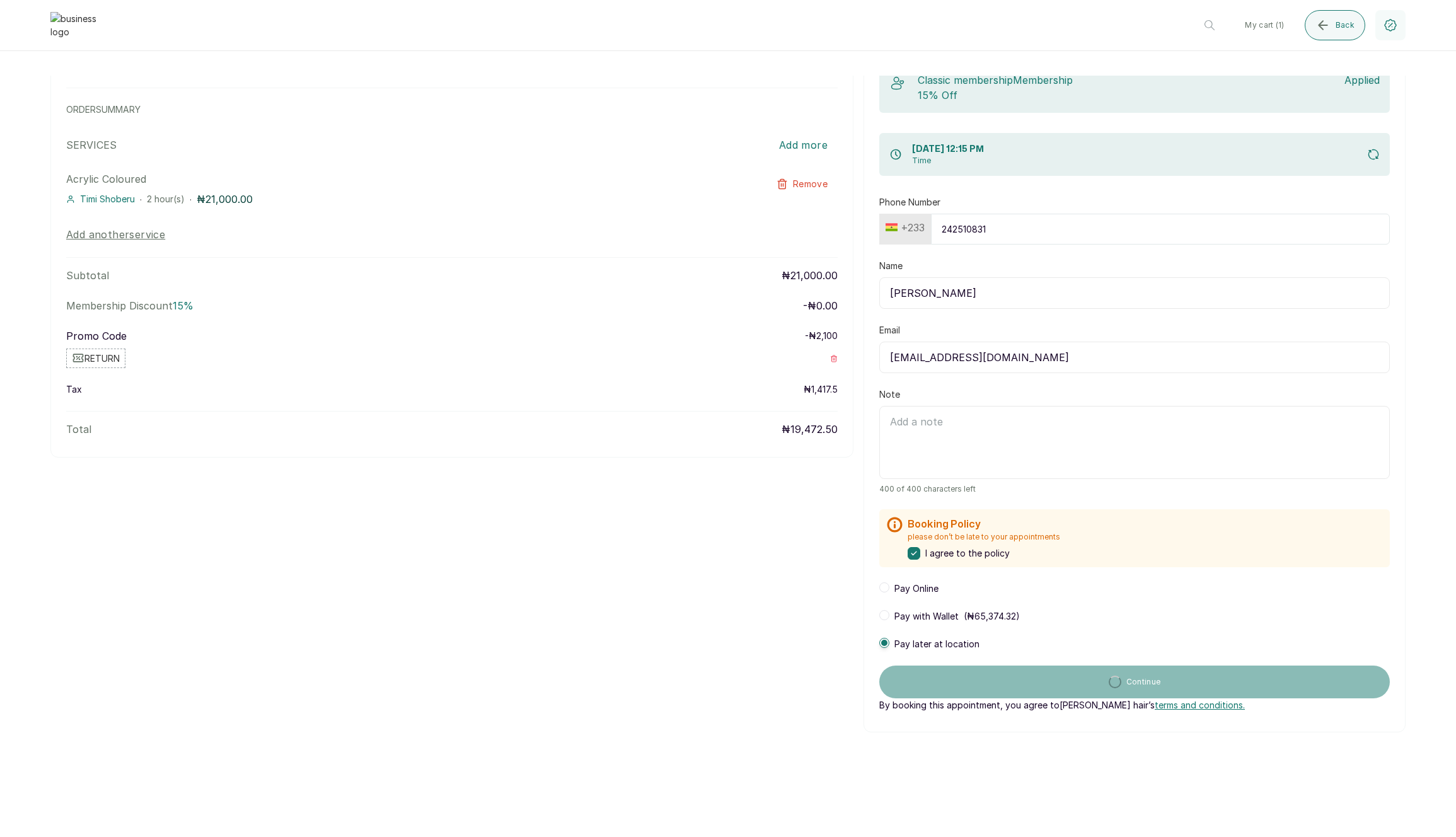
scroll to position [0, 0]
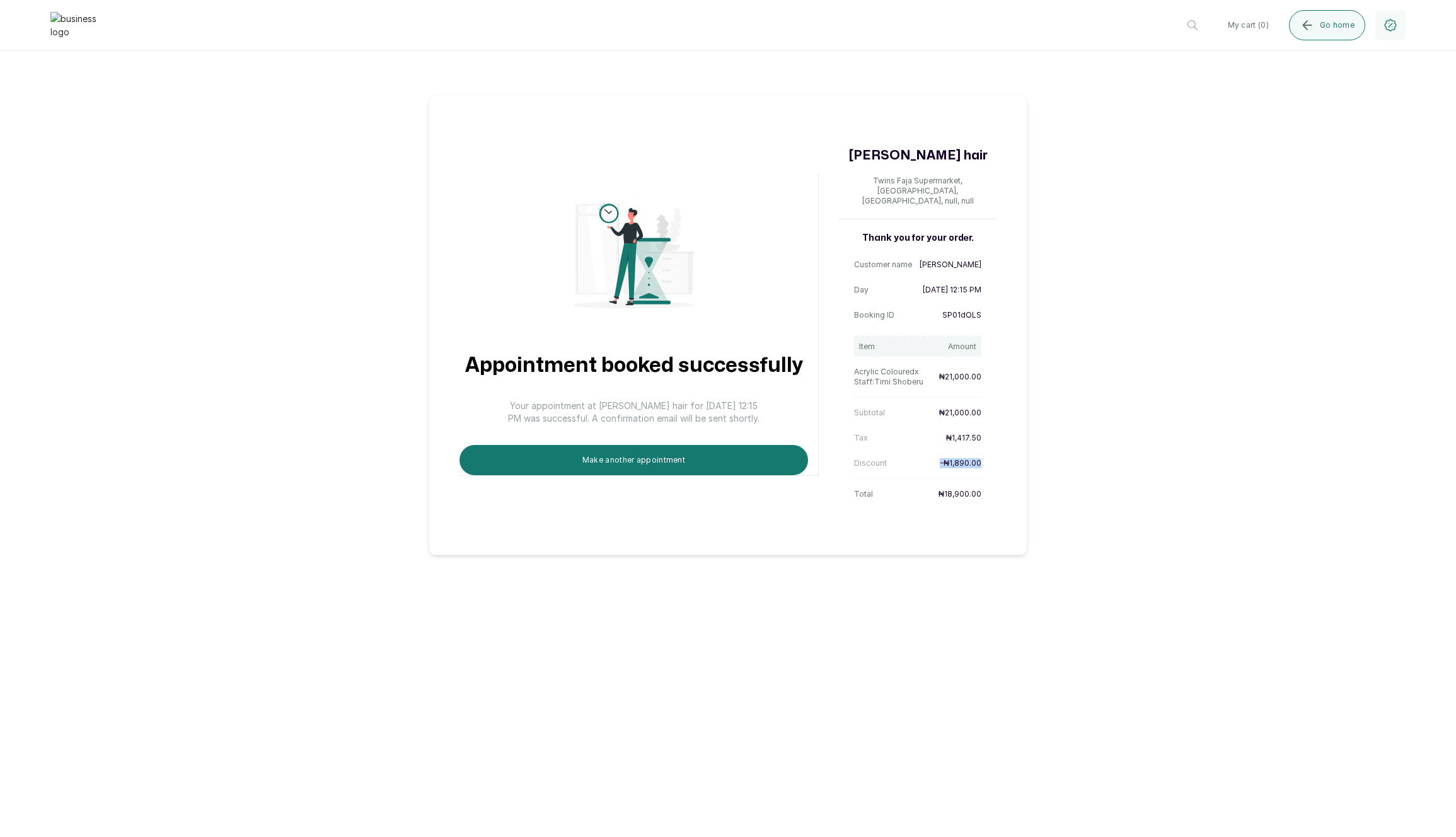
drag, startPoint x: 939, startPoint y: 454, endPoint x: 987, endPoint y: 452, distance: 48.0
click at [987, 452] on div "Thank you for your order. Customer name Edem Kumodzi Day 3 Sep 2025, 12:15 PM B…" at bounding box center [917, 368] width 158 height 272
click at [959, 459] on p "- ₦1,890.00" at bounding box center [960, 463] width 42 height 10
drag, startPoint x: 856, startPoint y: 430, endPoint x: 989, endPoint y: 450, distance: 134.5
click at [1000, 442] on div "Appointment booked successfully Your appointment at Layos hair for 3 Sep 2025, …" at bounding box center [728, 324] width 598 height 460
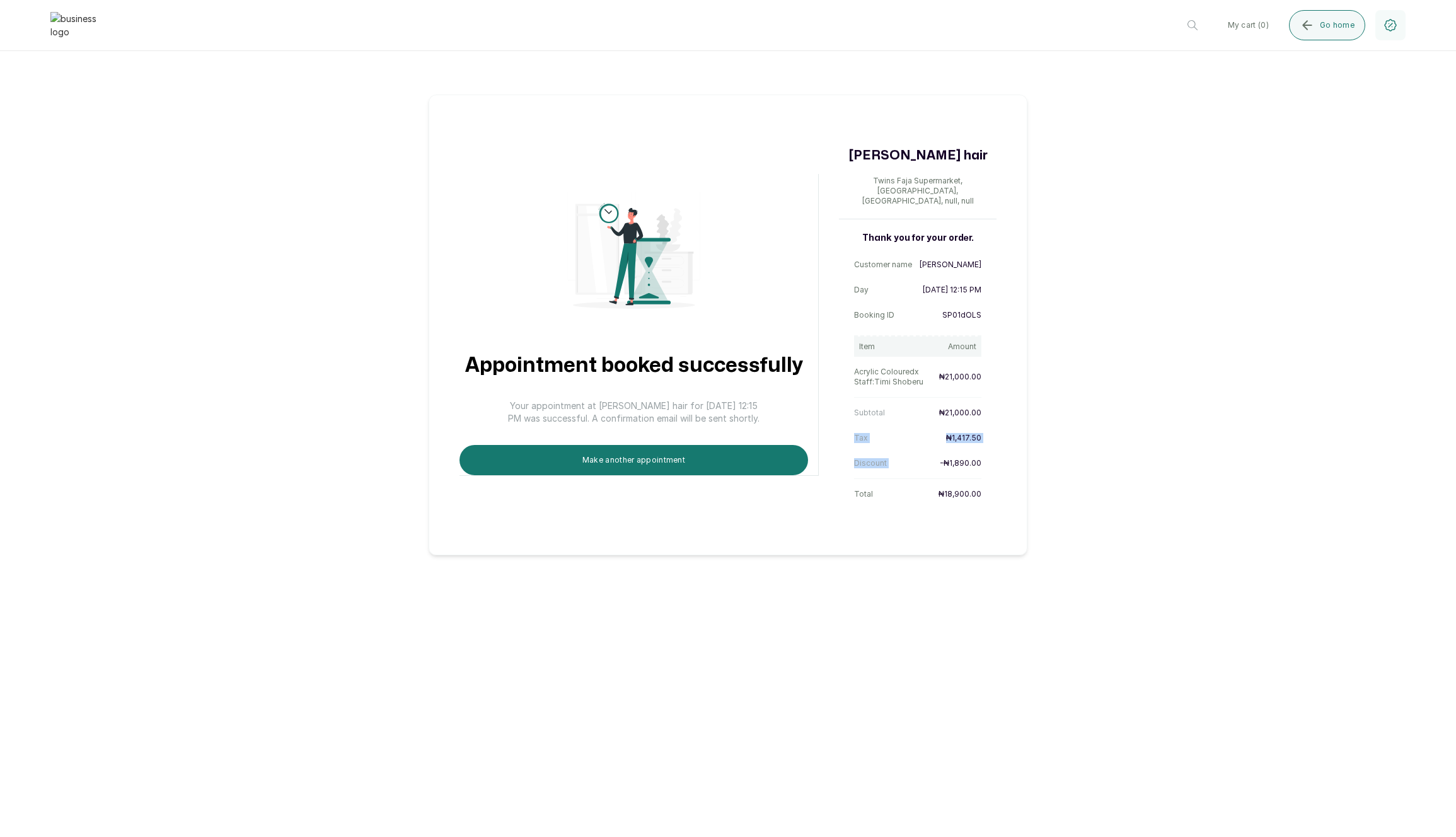
click at [952, 459] on p "- ₦1,890.00" at bounding box center [960, 463] width 42 height 10
drag, startPoint x: 936, startPoint y: 451, endPoint x: 985, endPoint y: 450, distance: 49.0
click at [985, 450] on div "Thank you for your order. Customer name Edem Kumodzi Day 3 Sep 2025, 12:15 PM B…" at bounding box center [917, 368] width 158 height 272
drag, startPoint x: 941, startPoint y: 484, endPoint x: 989, endPoint y: 484, distance: 48.0
click at [989, 484] on div "Thank you for your order. Customer name Edem Kumodzi Day 3 Sep 2025, 12:15 PM B…" at bounding box center [917, 368] width 158 height 272
